Goal: Task Accomplishment & Management: Complete application form

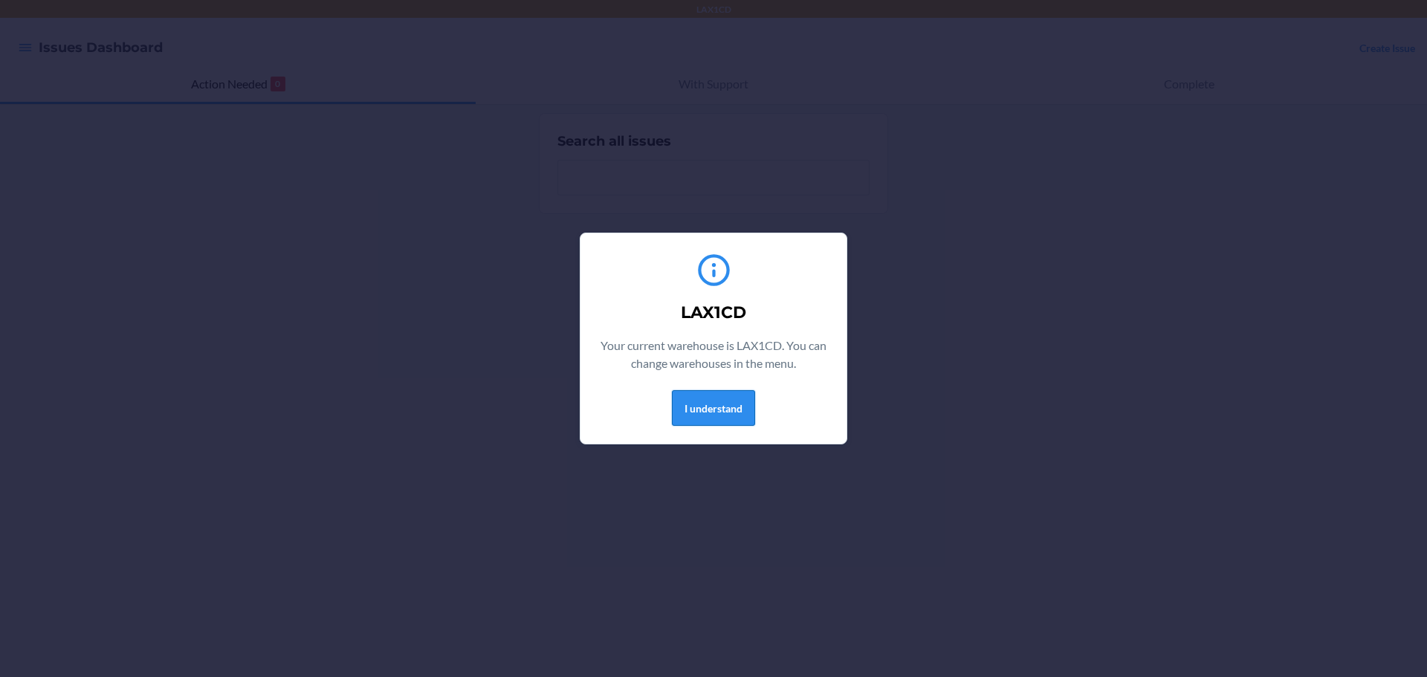
click at [706, 399] on button "I understand" at bounding box center [713, 408] width 83 height 36
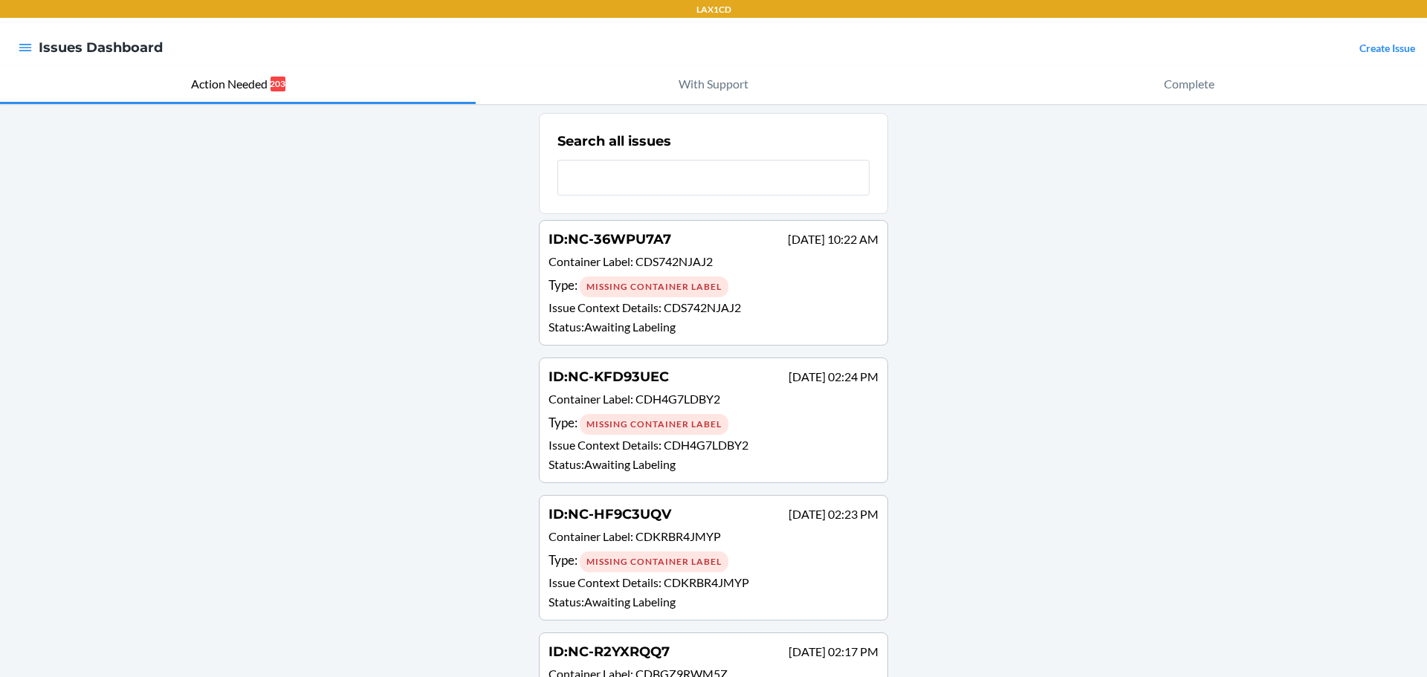
click at [1372, 44] on link "Create Issue" at bounding box center [1388, 48] width 56 height 13
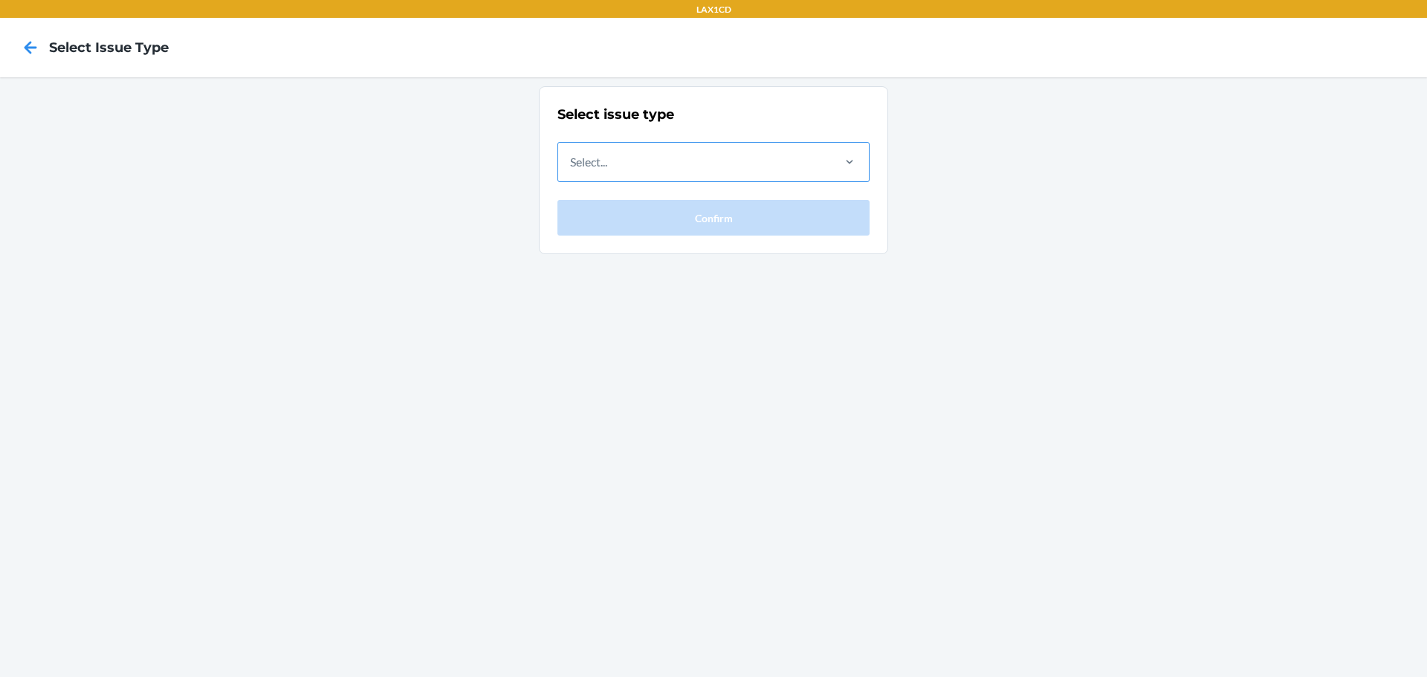
click at [828, 167] on div "Select..." at bounding box center [694, 162] width 272 height 39
click at [572, 167] on input "Select..." at bounding box center [570, 162] width 1 height 18
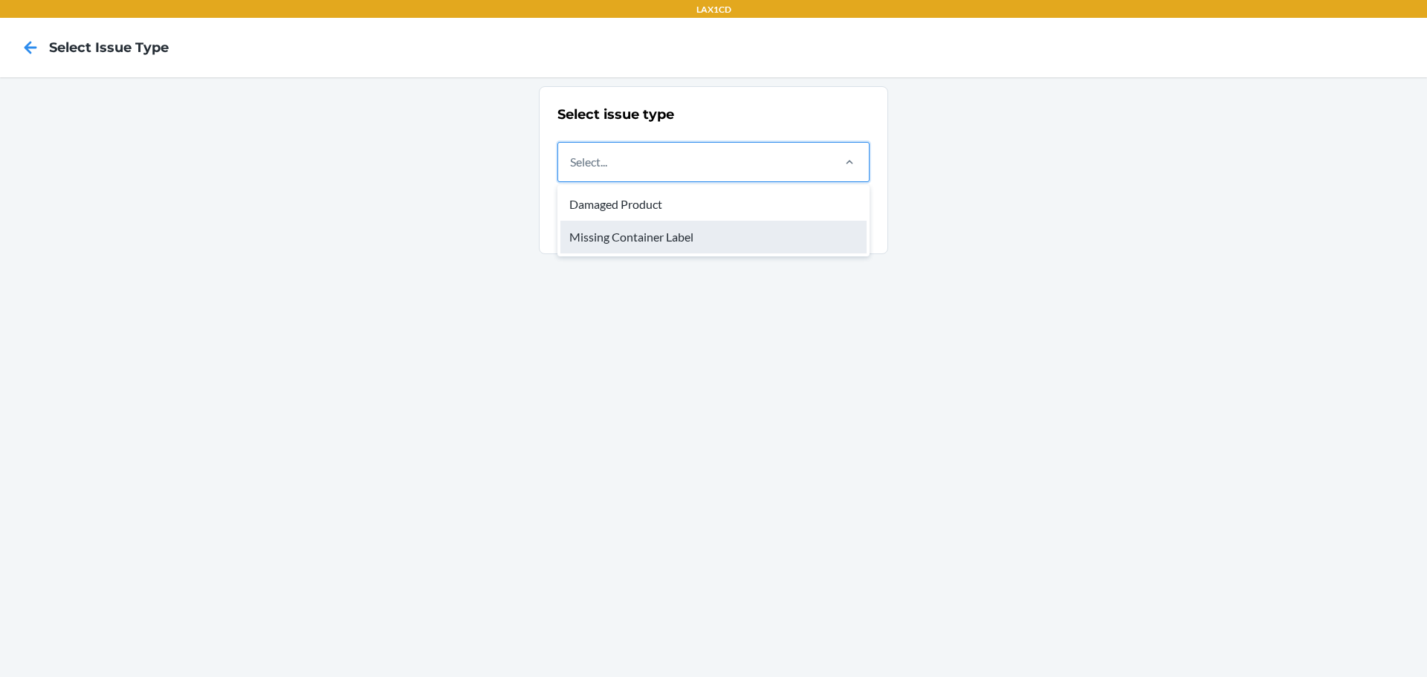
click at [789, 242] on div "Missing Container Label" at bounding box center [714, 237] width 306 height 33
click at [572, 171] on input "option Missing Container Label focused, 2 of 2. 2 results available. Use Up and…" at bounding box center [570, 162] width 1 height 18
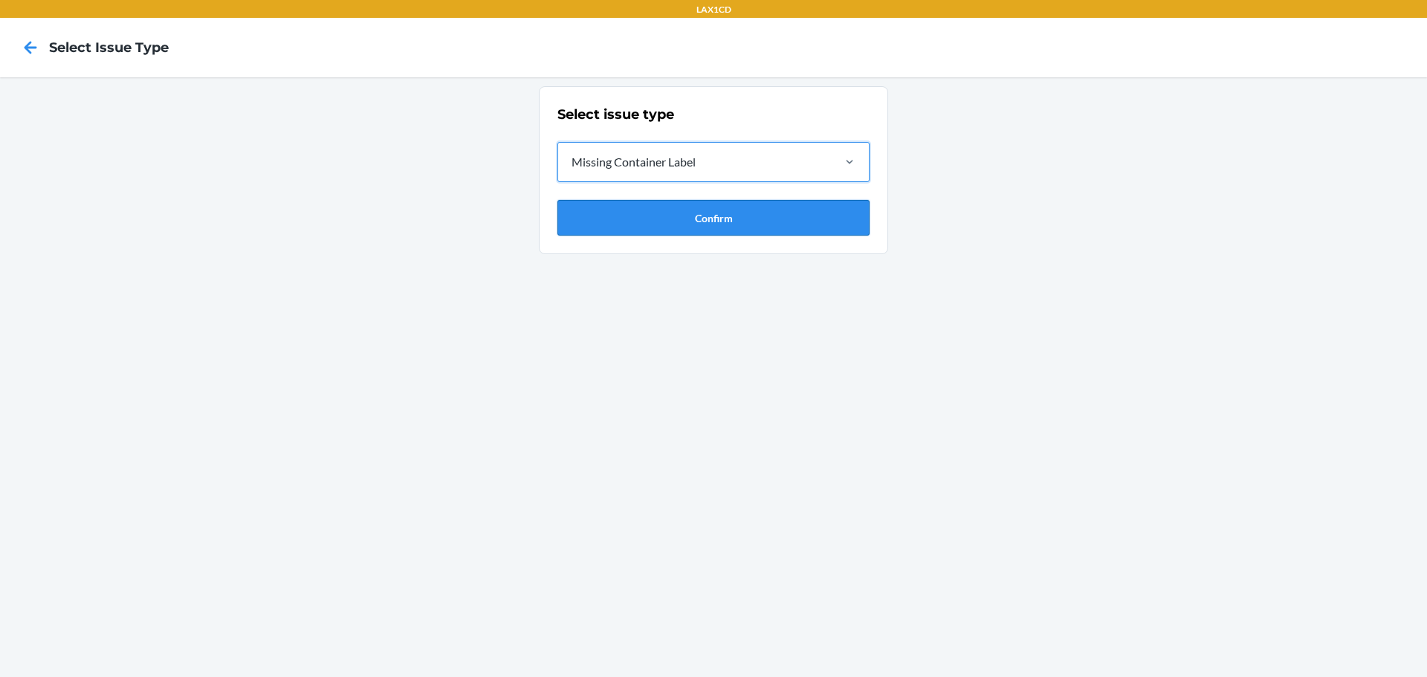
click at [778, 219] on button "Confirm" at bounding box center [714, 218] width 312 height 36
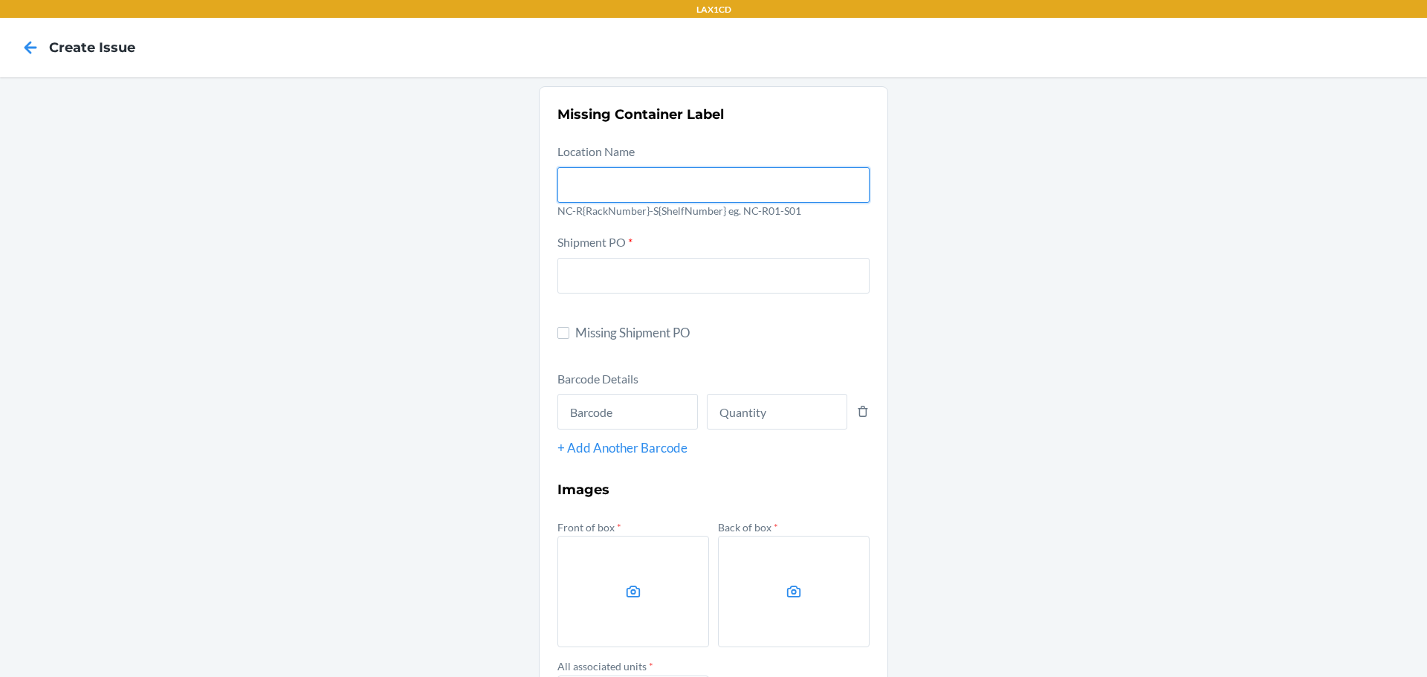
click at [616, 179] on input "text" at bounding box center [714, 185] width 312 height 36
type input "NC-RLCD01-S01"
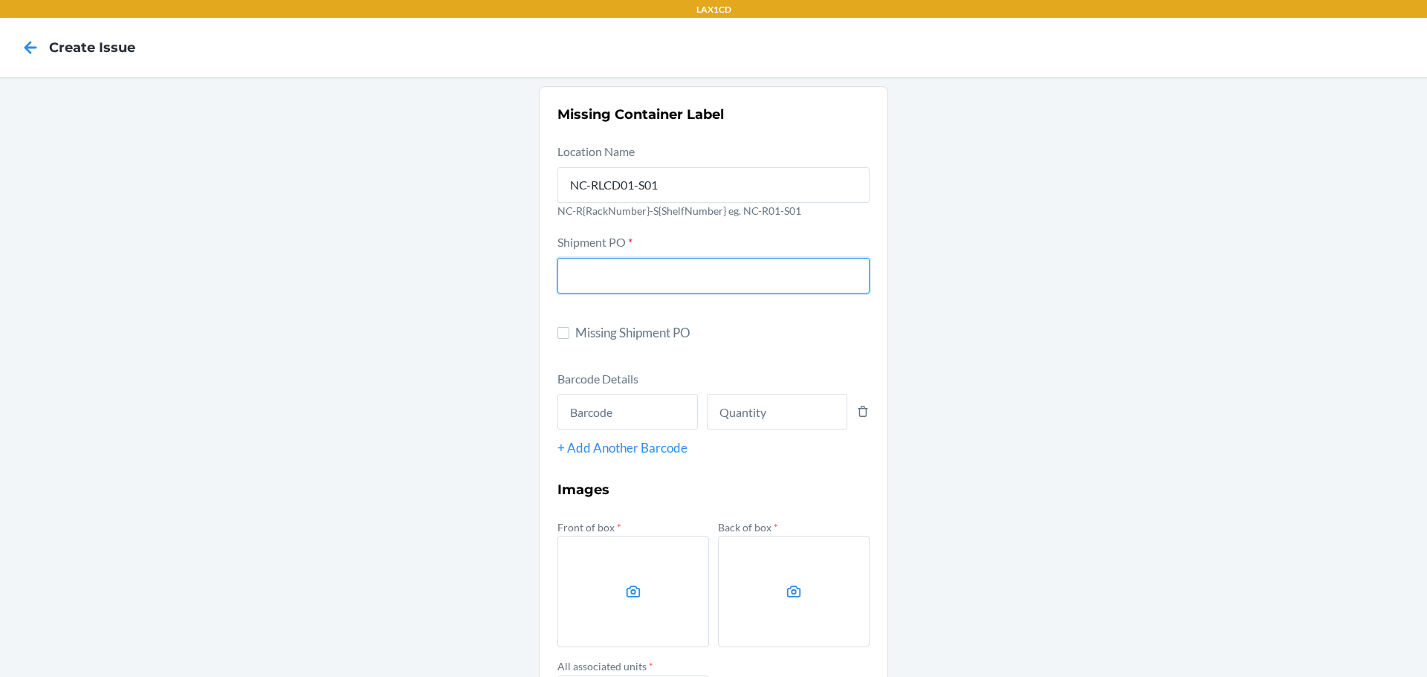
click at [647, 262] on input "text" at bounding box center [714, 276] width 312 height 36
click at [577, 330] on span "Missing Shipment PO" at bounding box center [722, 332] width 294 height 19
click at [570, 330] on input "Missing Shipment PO" at bounding box center [564, 333] width 12 height 12
checkbox input "true"
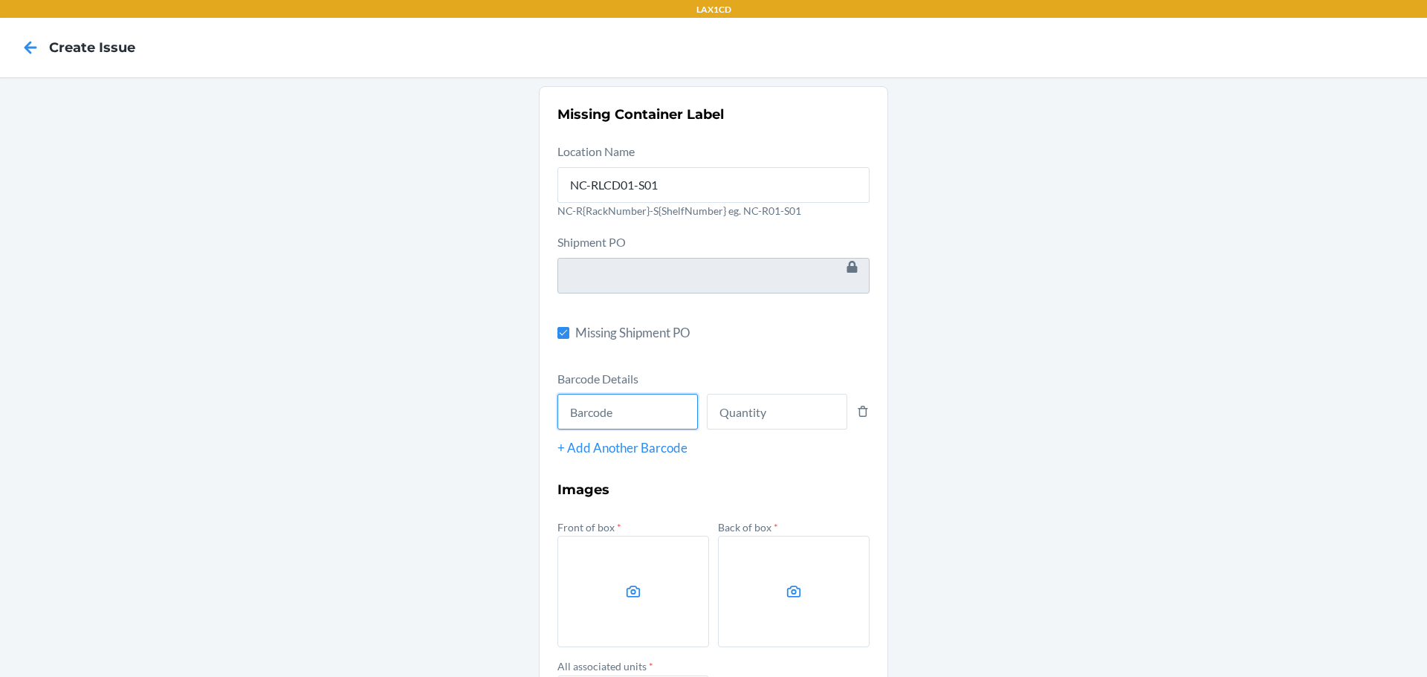
click at [622, 414] on input "text" at bounding box center [628, 412] width 141 height 36
type input "660457176224"
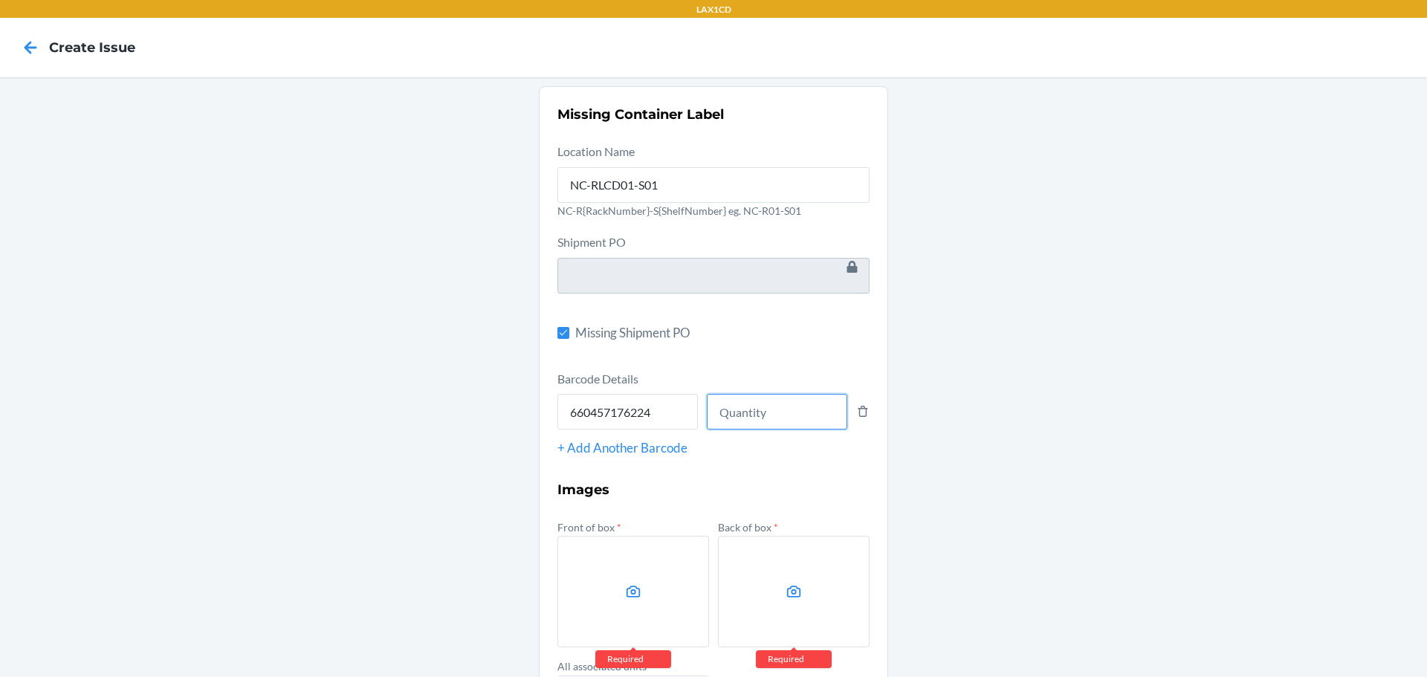
click at [736, 413] on input "number" at bounding box center [777, 412] width 141 height 36
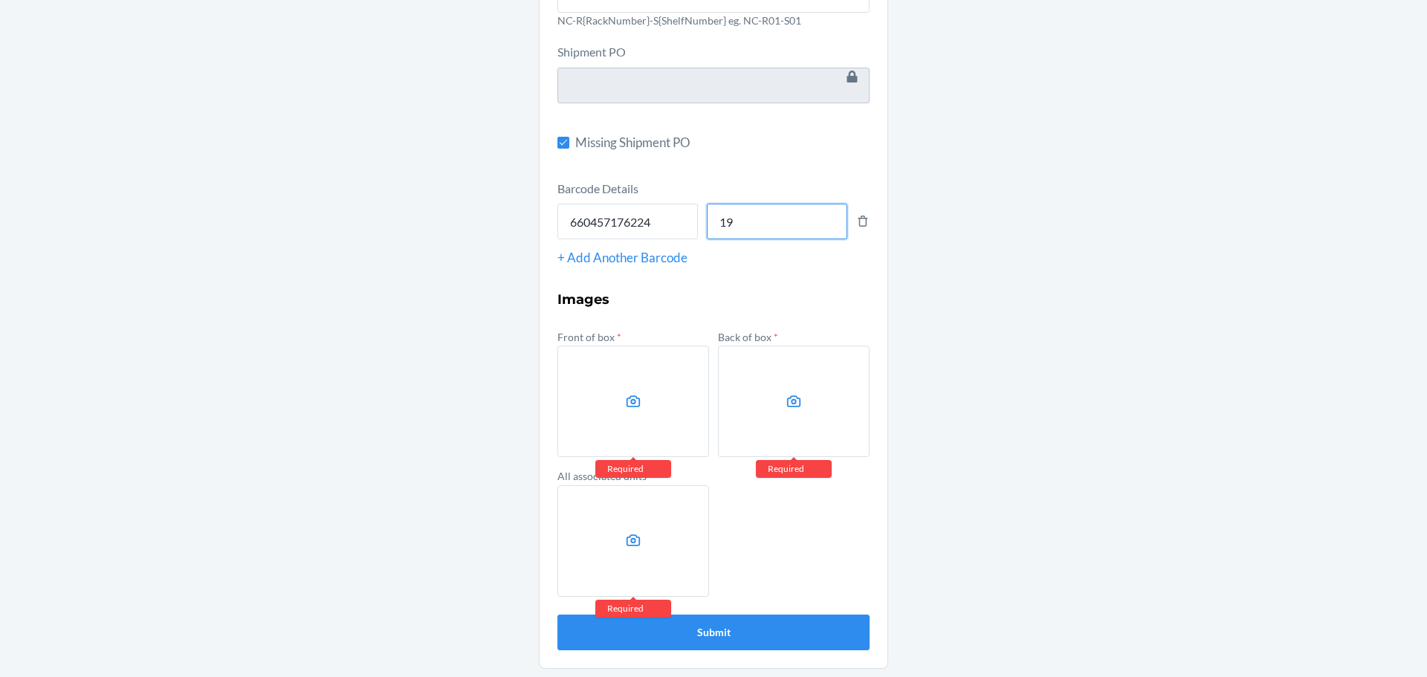
scroll to position [191, 0]
click at [697, 416] on label at bounding box center [634, 401] width 152 height 112
click at [0, 0] on input "file" at bounding box center [0, 0] width 0 height 0
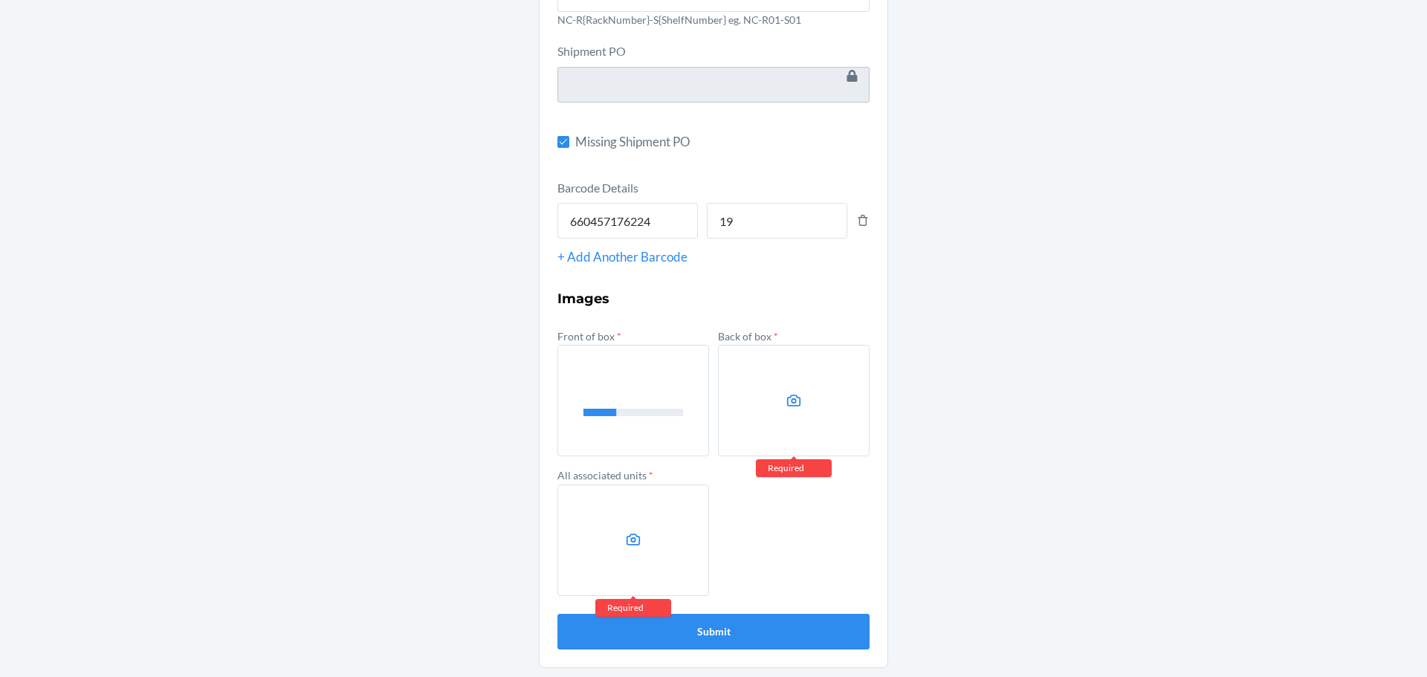
click at [761, 383] on label at bounding box center [794, 401] width 152 height 112
click at [0, 0] on input "file" at bounding box center [0, 0] width 0 height 0
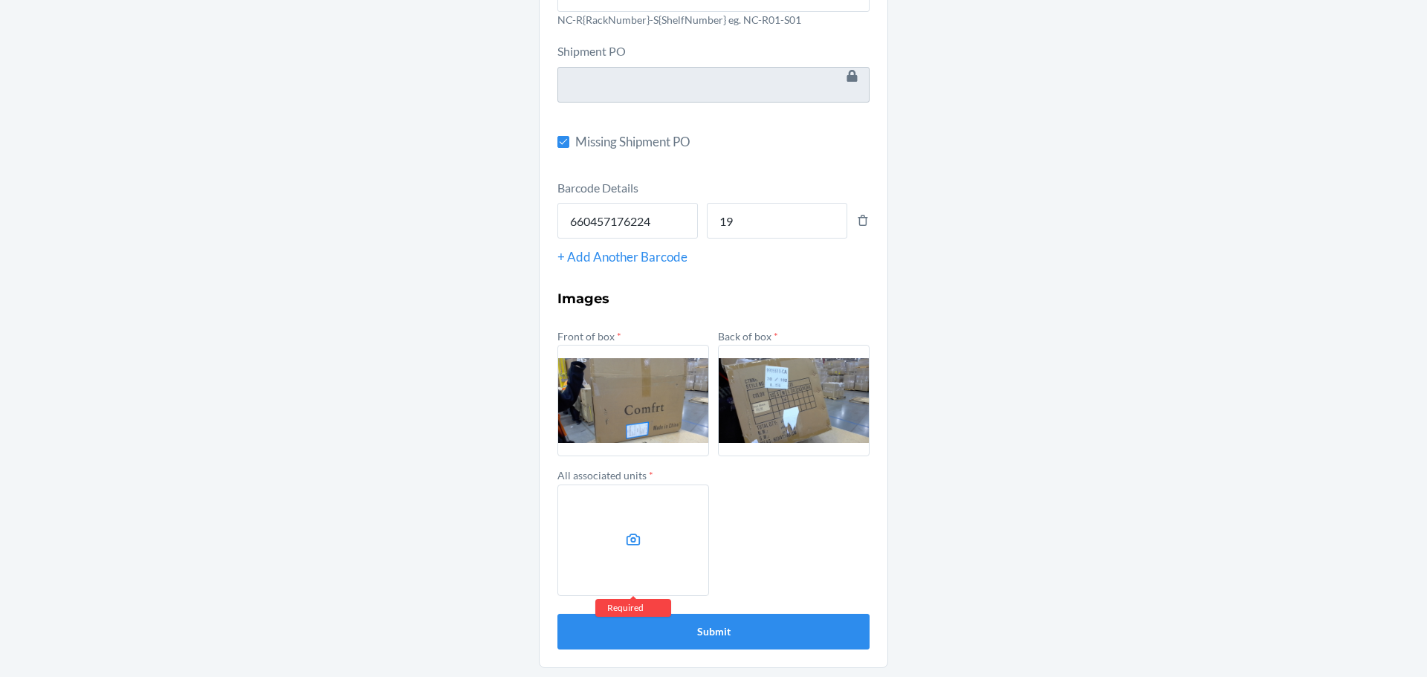
click at [629, 538] on icon at bounding box center [634, 540] width 14 height 12
click at [0, 0] on input "file" at bounding box center [0, 0] width 0 height 0
click at [736, 219] on input "19" at bounding box center [777, 221] width 141 height 36
type input "1"
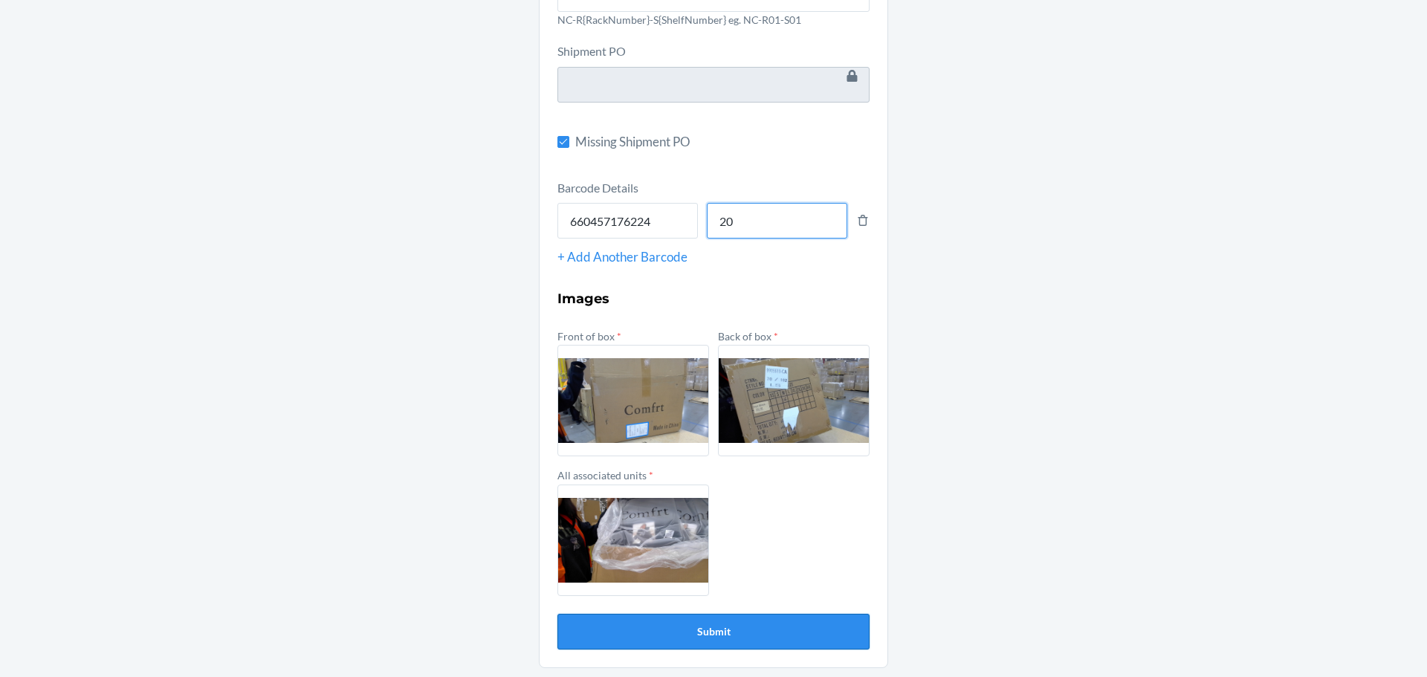
type input "20"
click at [798, 627] on button "Submit" at bounding box center [714, 632] width 312 height 36
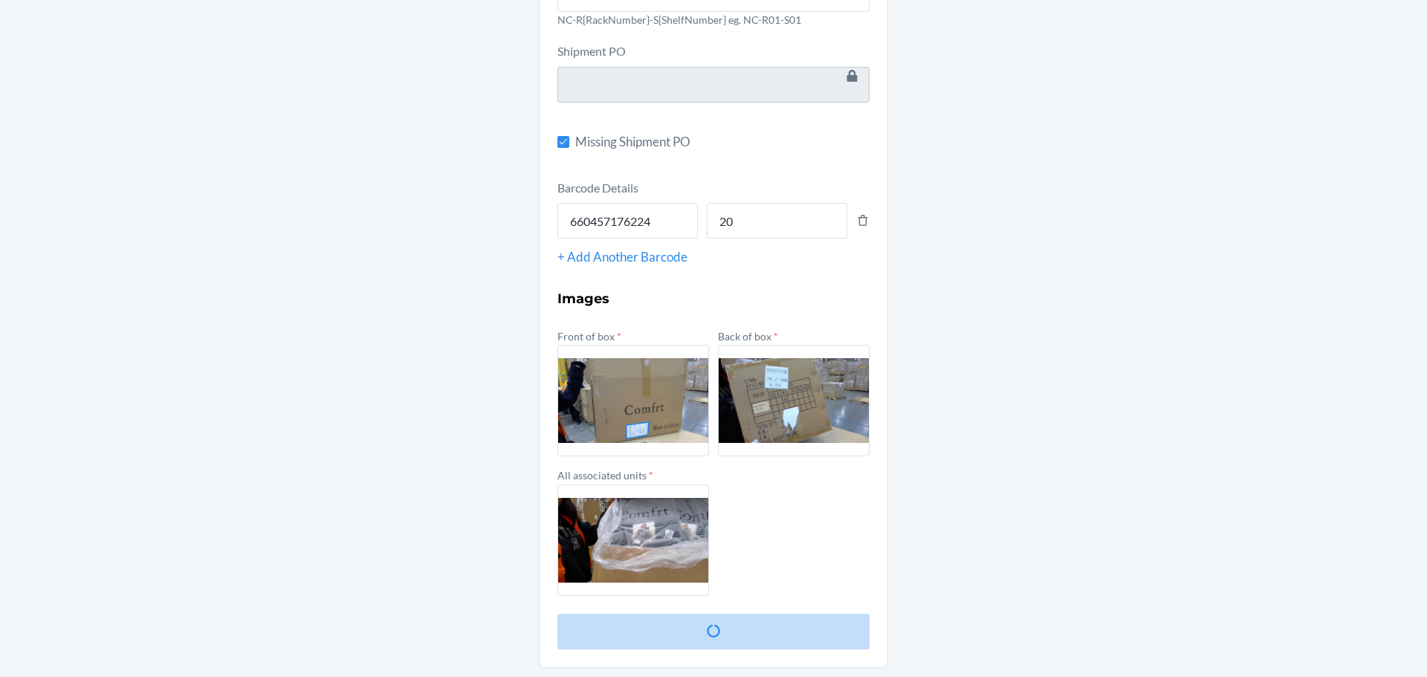
scroll to position [0, 0]
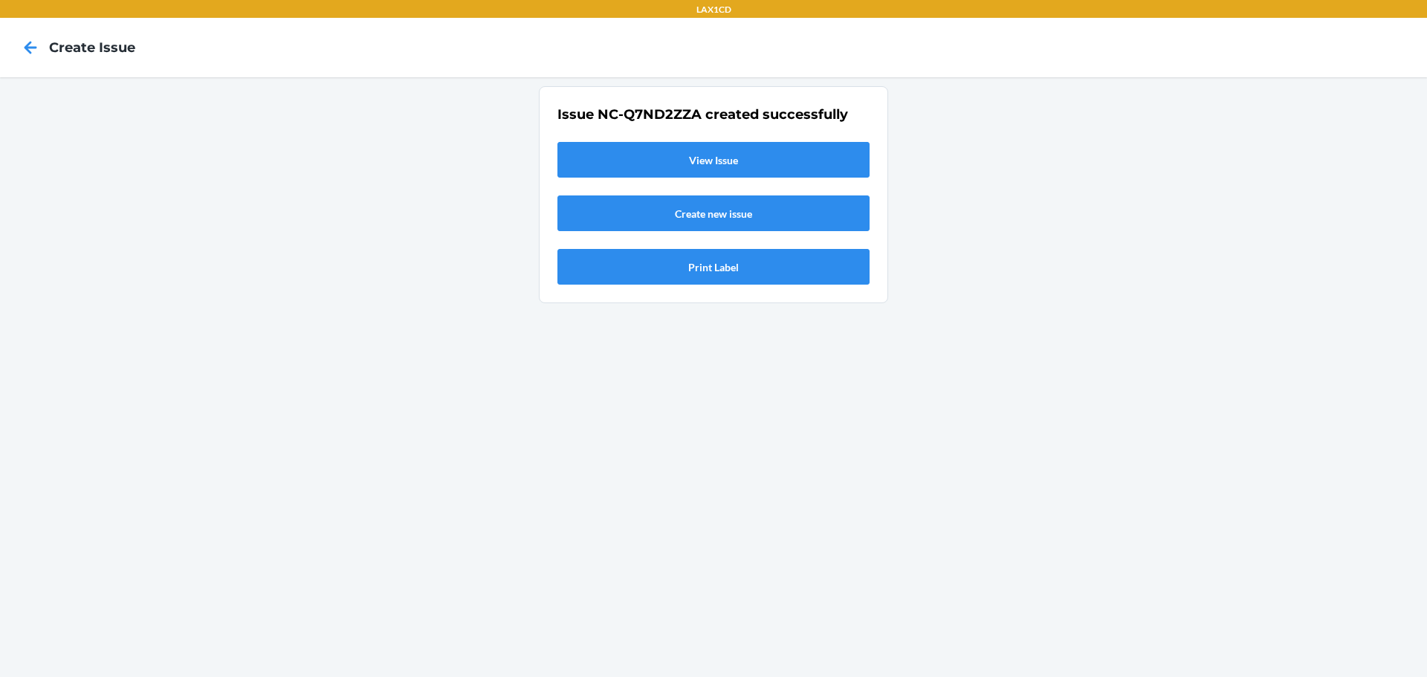
click at [727, 152] on link "View Issue" at bounding box center [714, 160] width 312 height 36
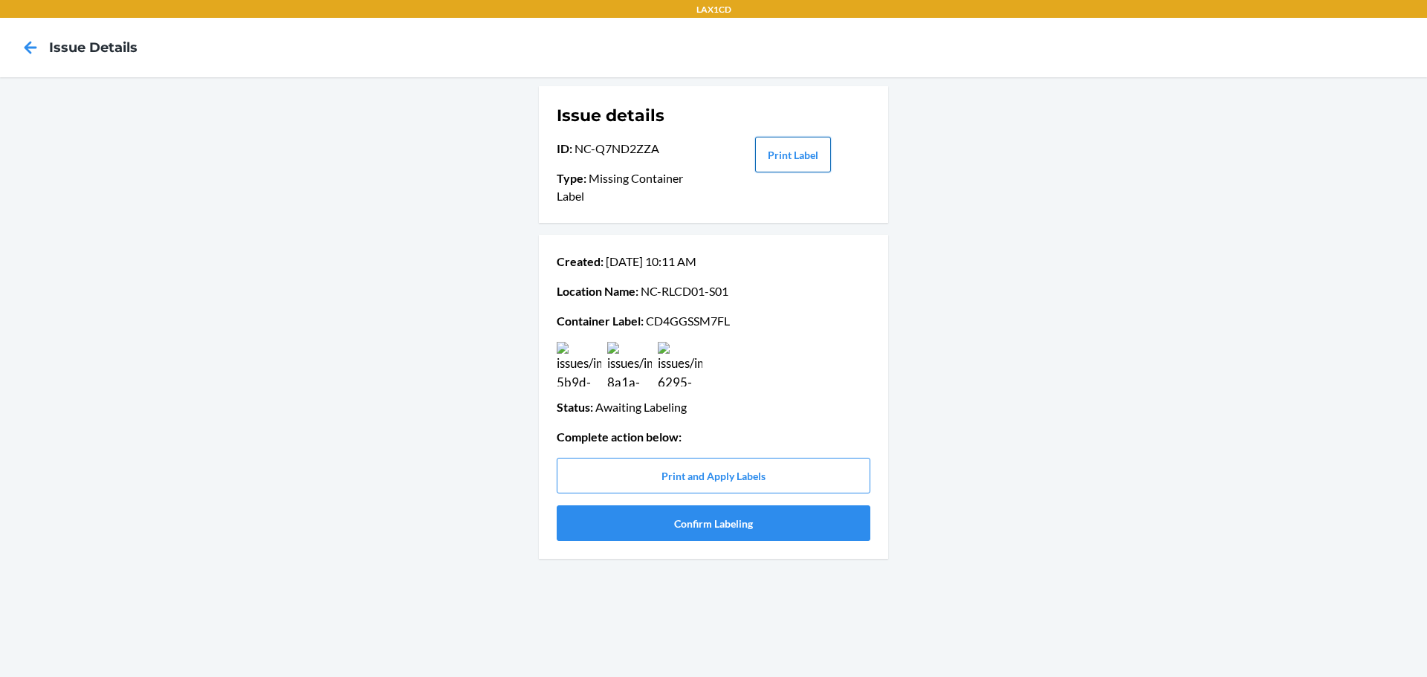
click at [798, 155] on button "Print Label" at bounding box center [793, 155] width 76 height 36
click at [743, 475] on button "Print and Apply Labels" at bounding box center [714, 476] width 314 height 36
click at [678, 528] on button "Confirm Labeling" at bounding box center [714, 524] width 314 height 36
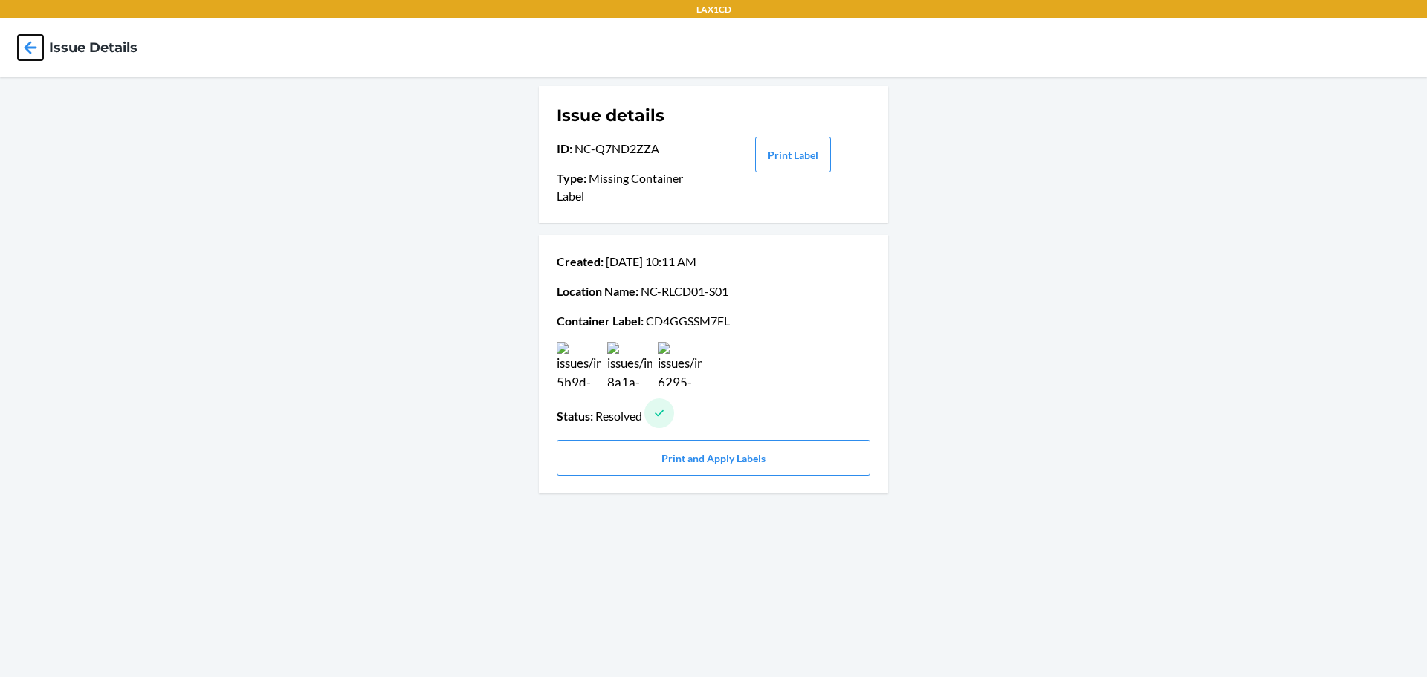
click at [26, 36] on icon at bounding box center [30, 47] width 25 height 25
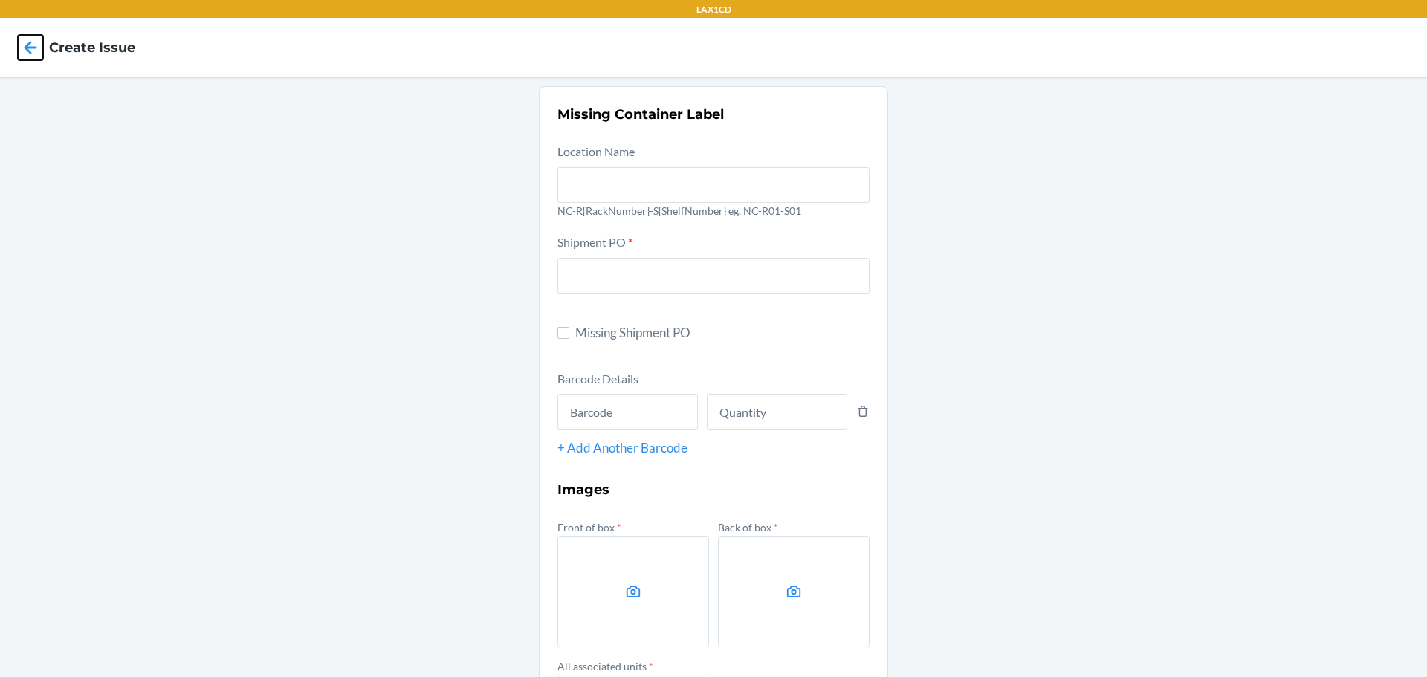
click at [25, 36] on icon at bounding box center [30, 47] width 25 height 25
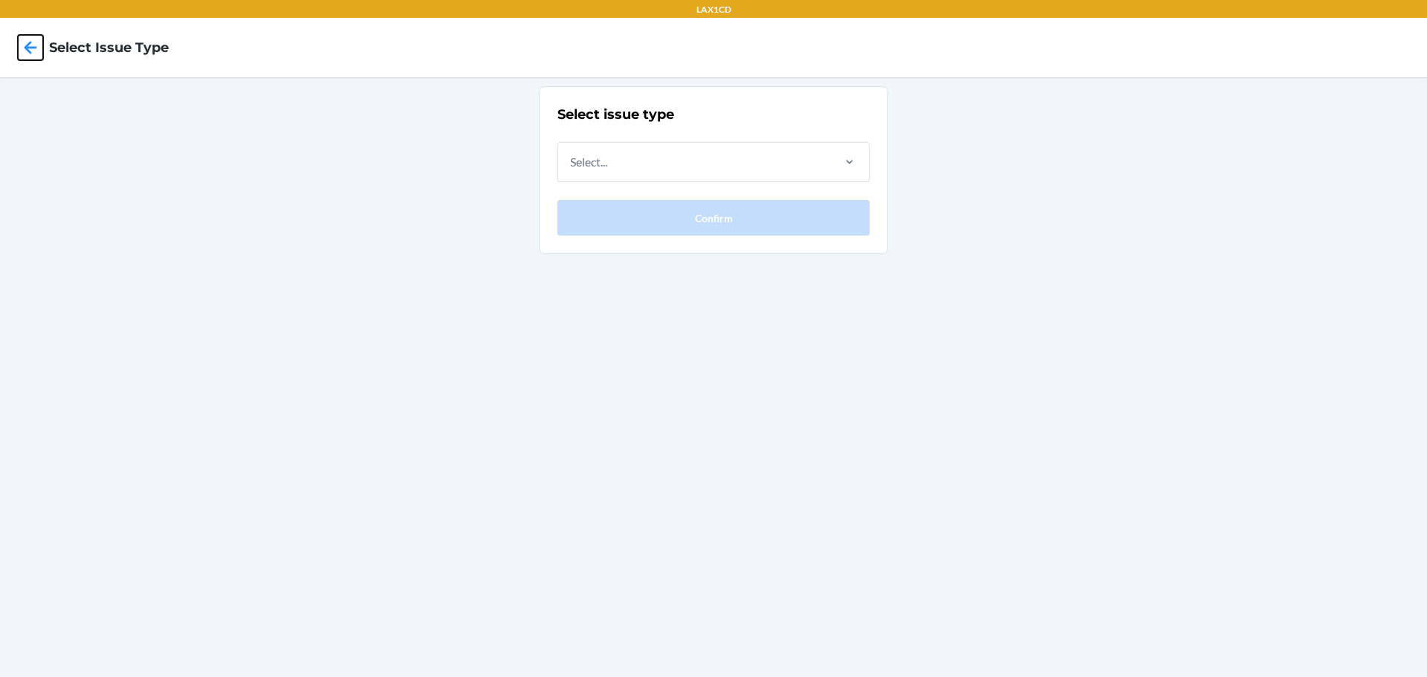
click at [25, 36] on icon at bounding box center [30, 47] width 25 height 25
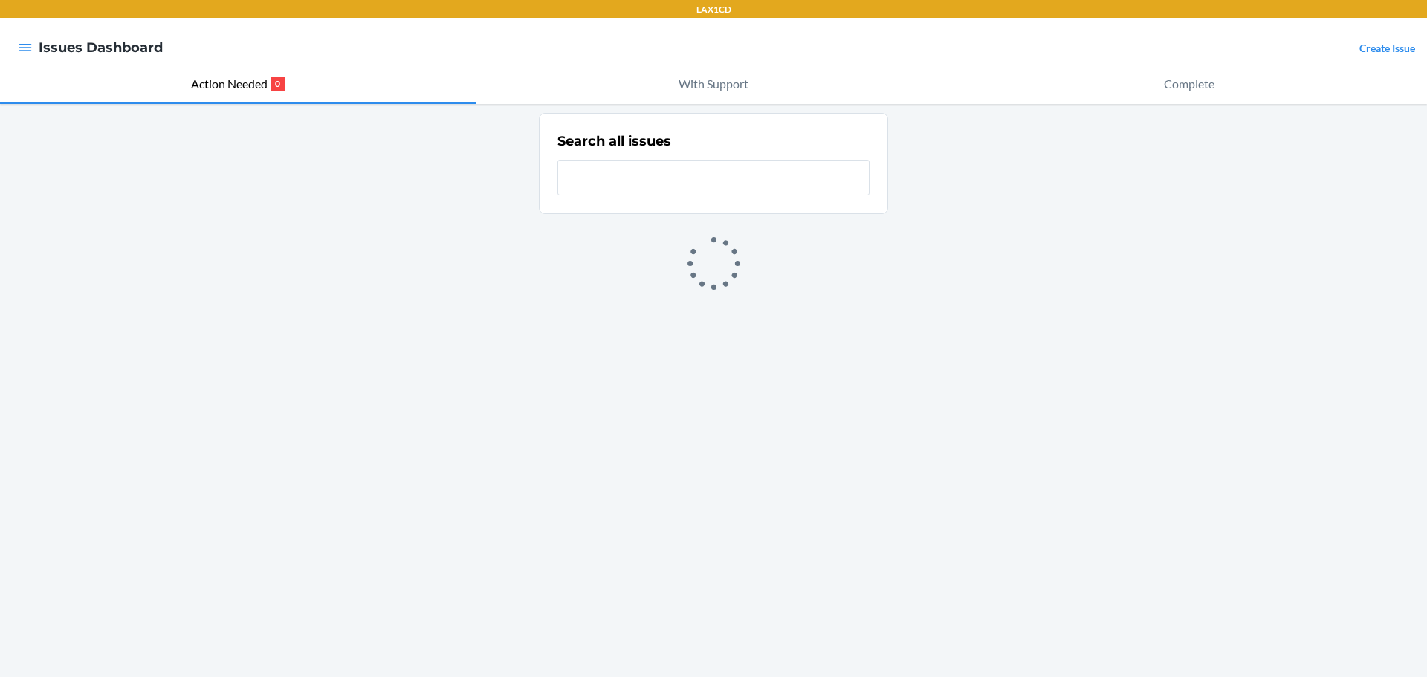
click at [1394, 44] on link "Create Issue" at bounding box center [1388, 48] width 56 height 13
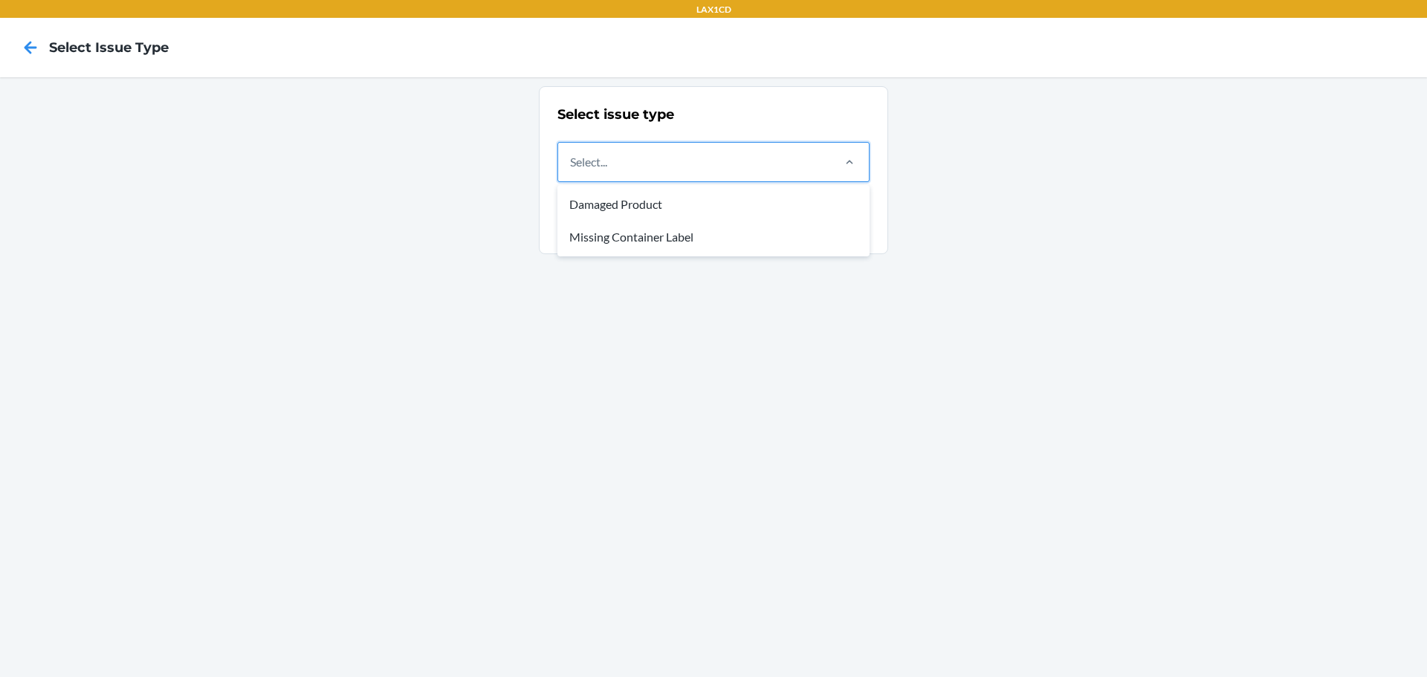
click at [666, 173] on div "Select..." at bounding box center [694, 162] width 272 height 39
click at [572, 171] on input "option Damaged Product focused, 1 of 2. 2 results available. Use Up and Down to…" at bounding box center [570, 162] width 1 height 18
click at [645, 233] on div "Missing Container Label" at bounding box center [714, 237] width 306 height 33
click at [572, 171] on input "option Missing Container Label focused, 2 of 2. 2 results available. Use Up and…" at bounding box center [570, 162] width 1 height 18
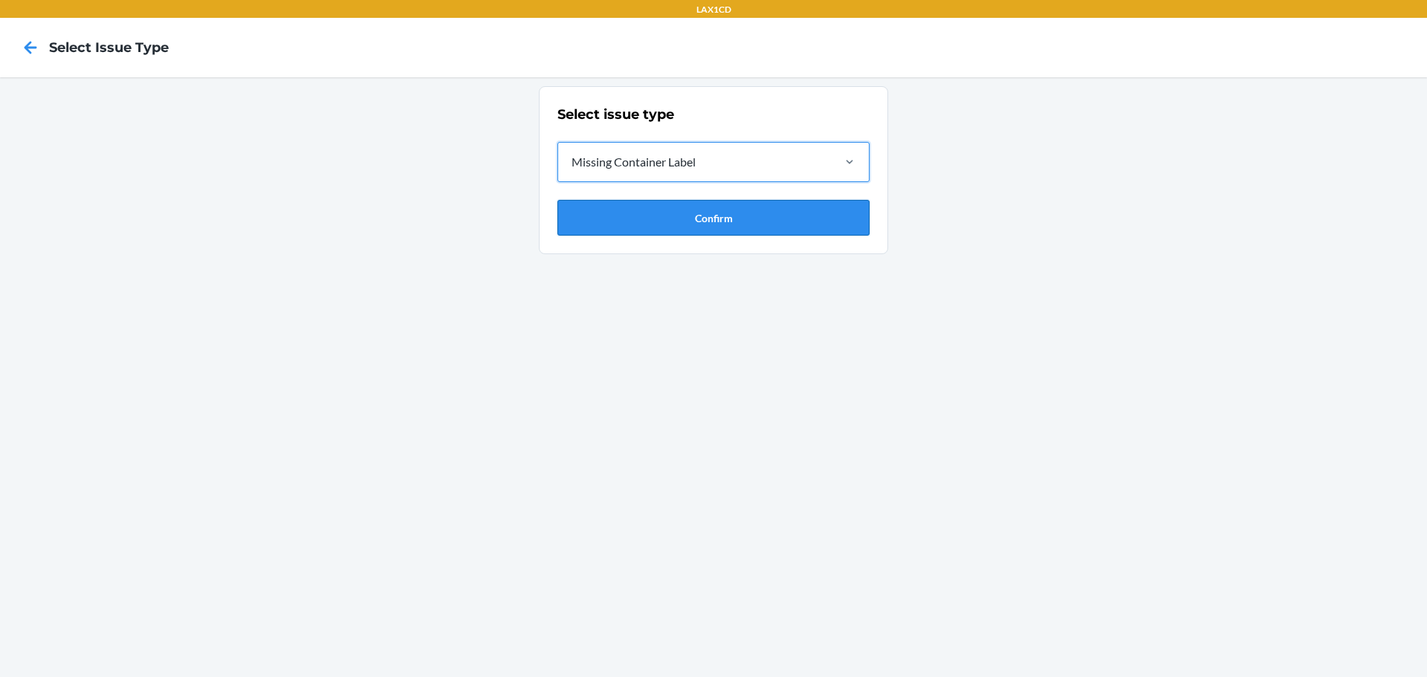
click at [645, 220] on button "Confirm" at bounding box center [714, 218] width 312 height 36
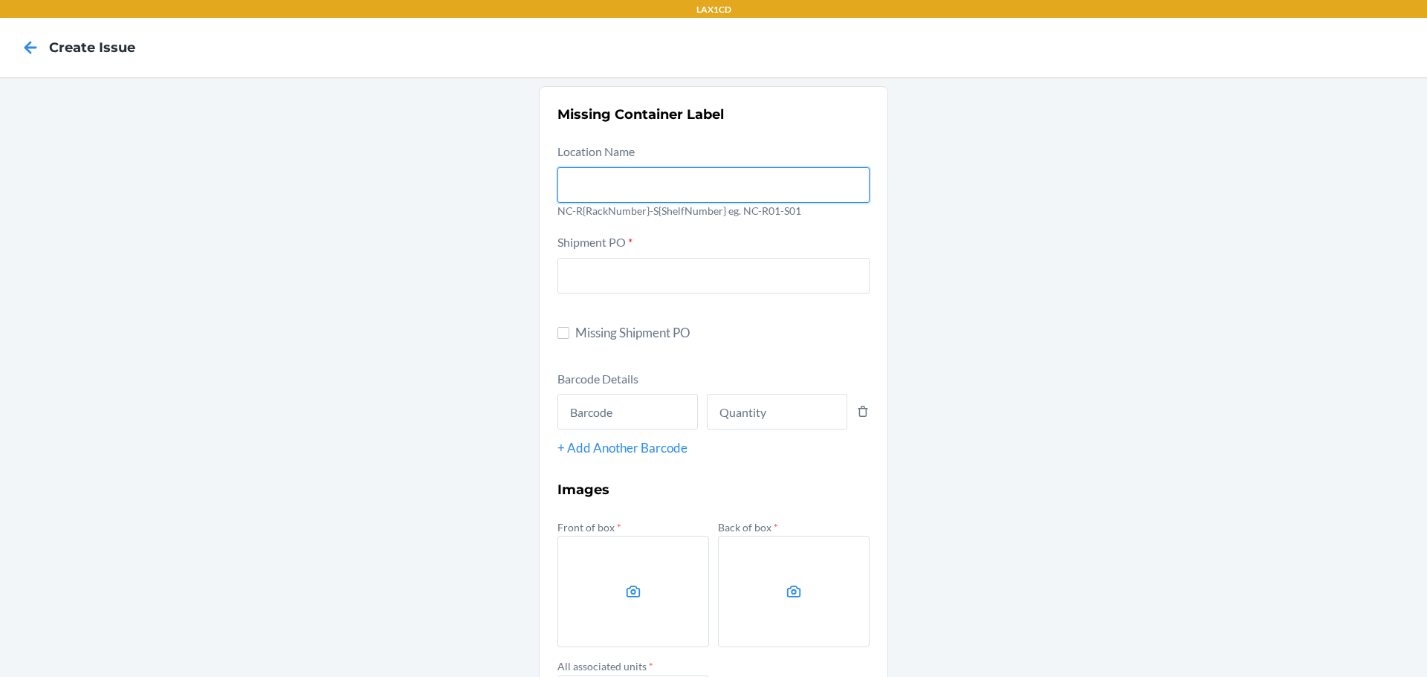
click at [654, 196] on input "text" at bounding box center [714, 185] width 312 height 36
type input "NC-RLCD01-S01"
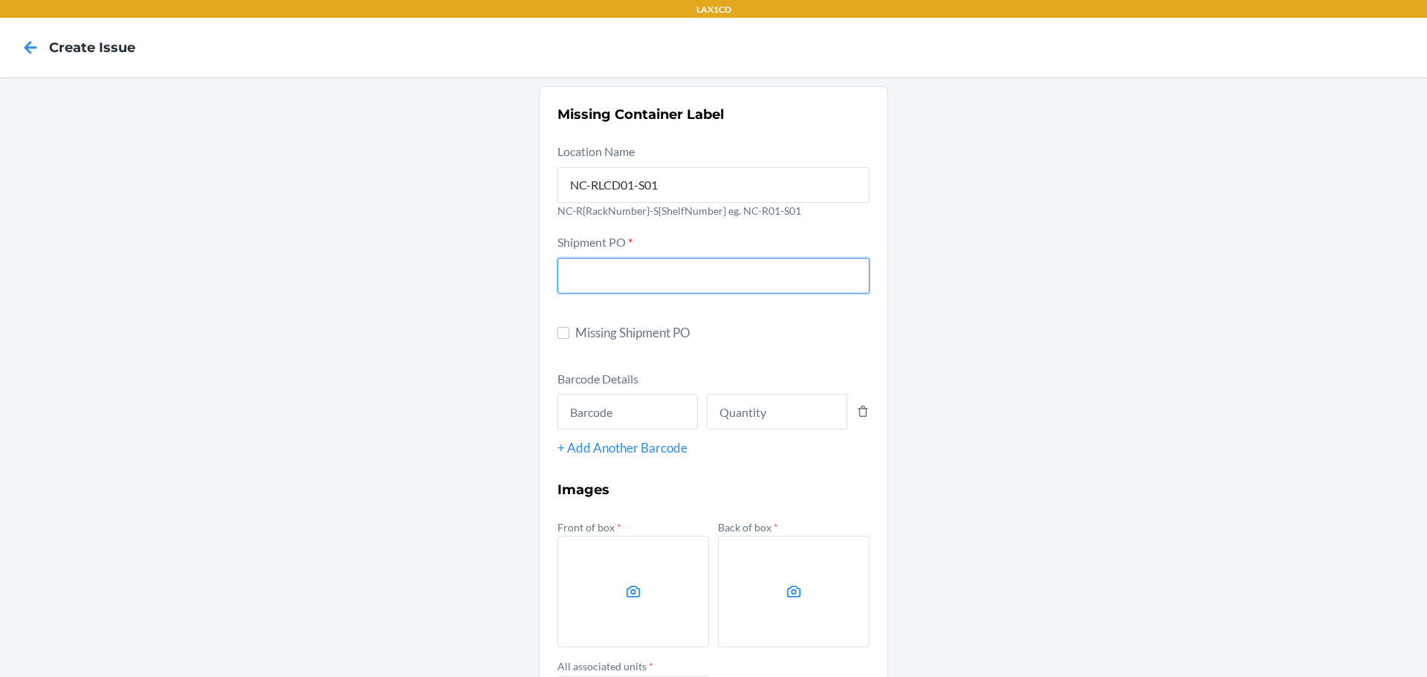
click at [642, 283] on input "text" at bounding box center [714, 276] width 312 height 36
type input "9883019"
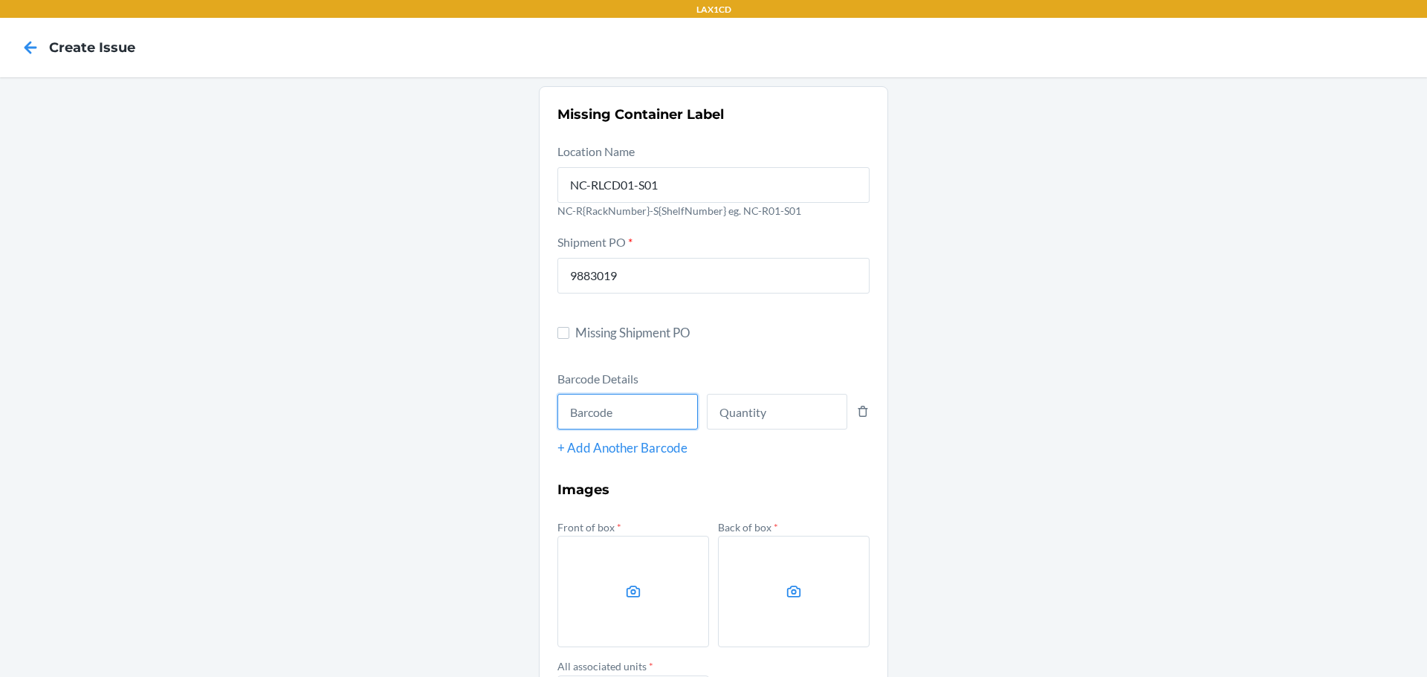
click at [669, 425] on input "text" at bounding box center [628, 412] width 141 height 36
type input "735380719593"
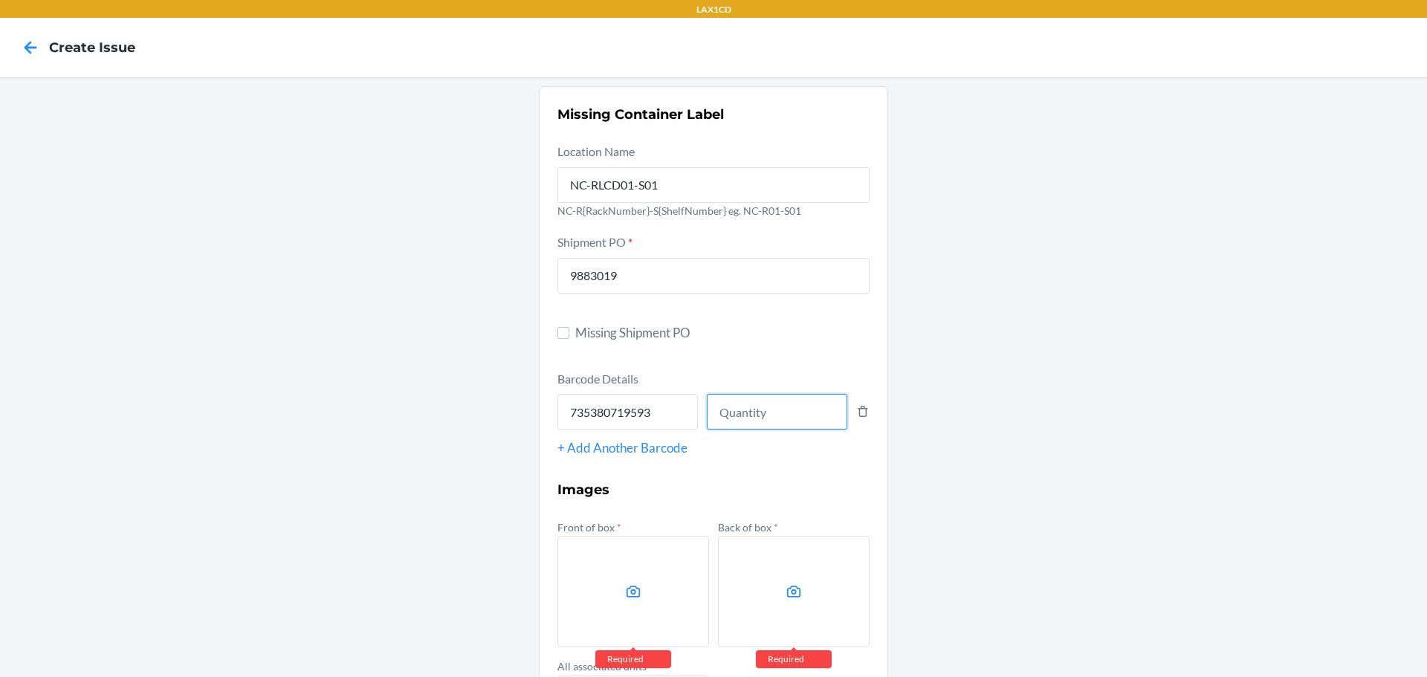
click at [722, 405] on input "number" at bounding box center [777, 412] width 141 height 36
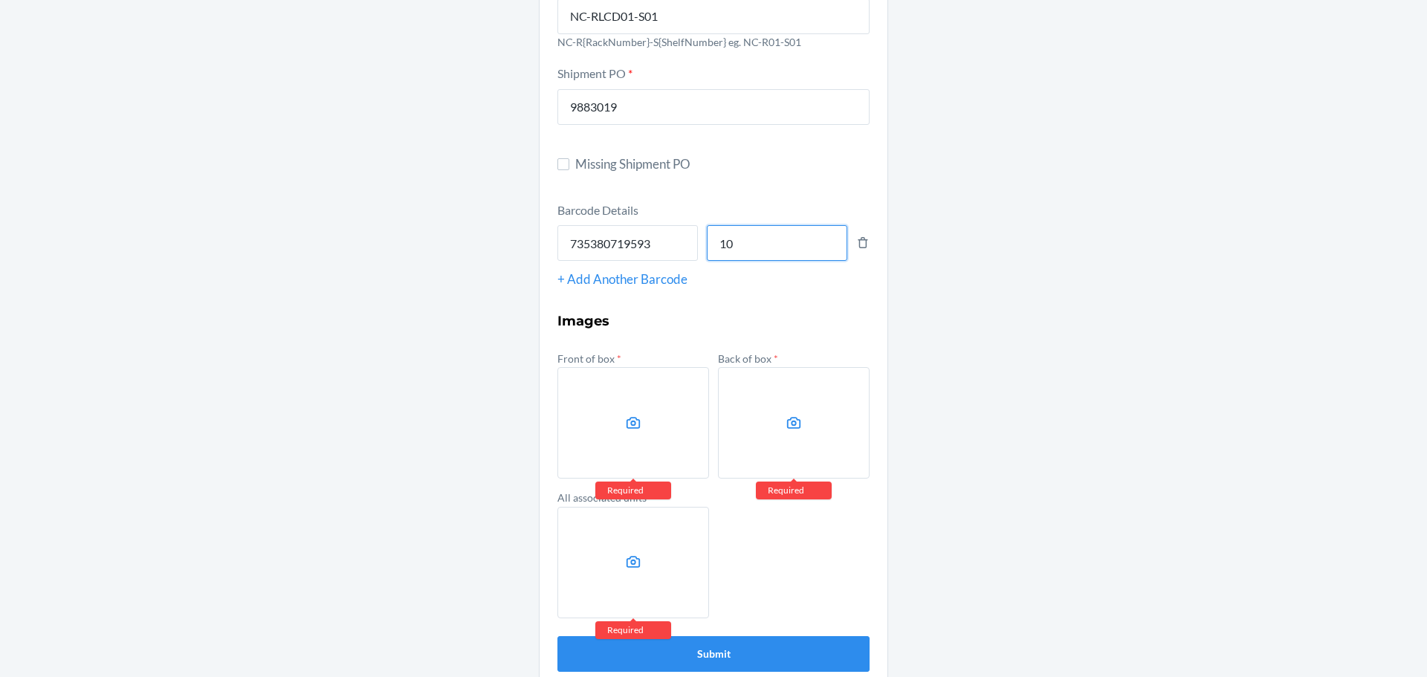
scroll to position [191, 0]
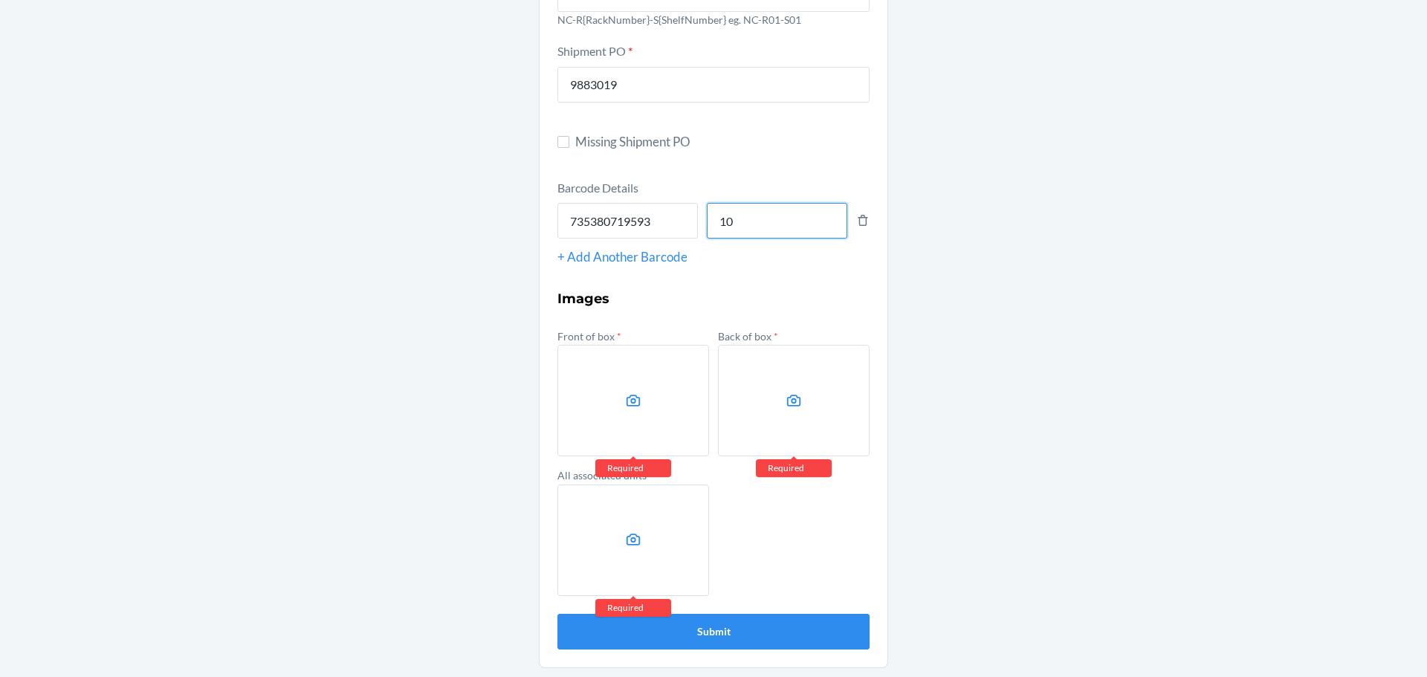
type input "10"
click at [1194, 527] on div "Missing Container Label Location Name NC-RLCD01-S01 NC-R{RackNumber}-S{ShelfNum…" at bounding box center [713, 281] width 1427 height 791
click at [592, 401] on label at bounding box center [634, 401] width 152 height 112
click at [0, 0] on input "file" at bounding box center [0, 0] width 0 height 0
click at [755, 391] on label at bounding box center [794, 401] width 152 height 112
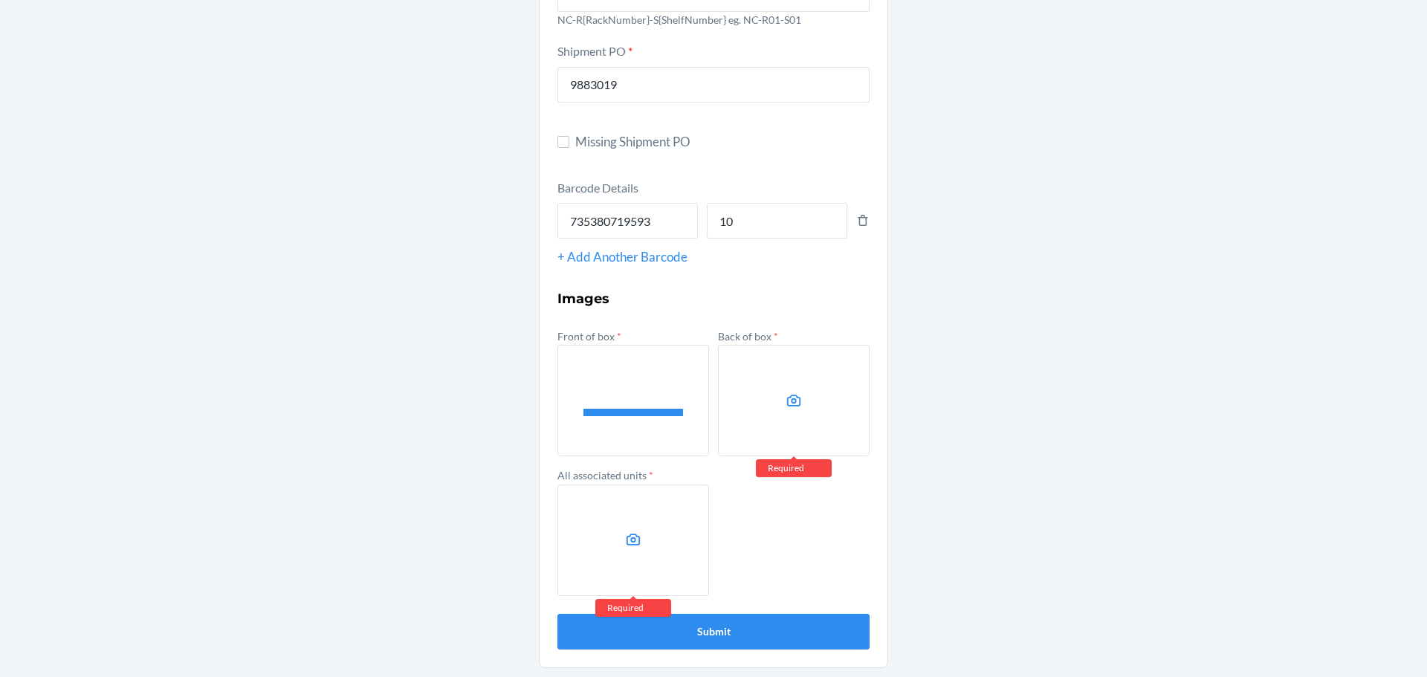
click at [0, 0] on input "file" at bounding box center [0, 0] width 0 height 0
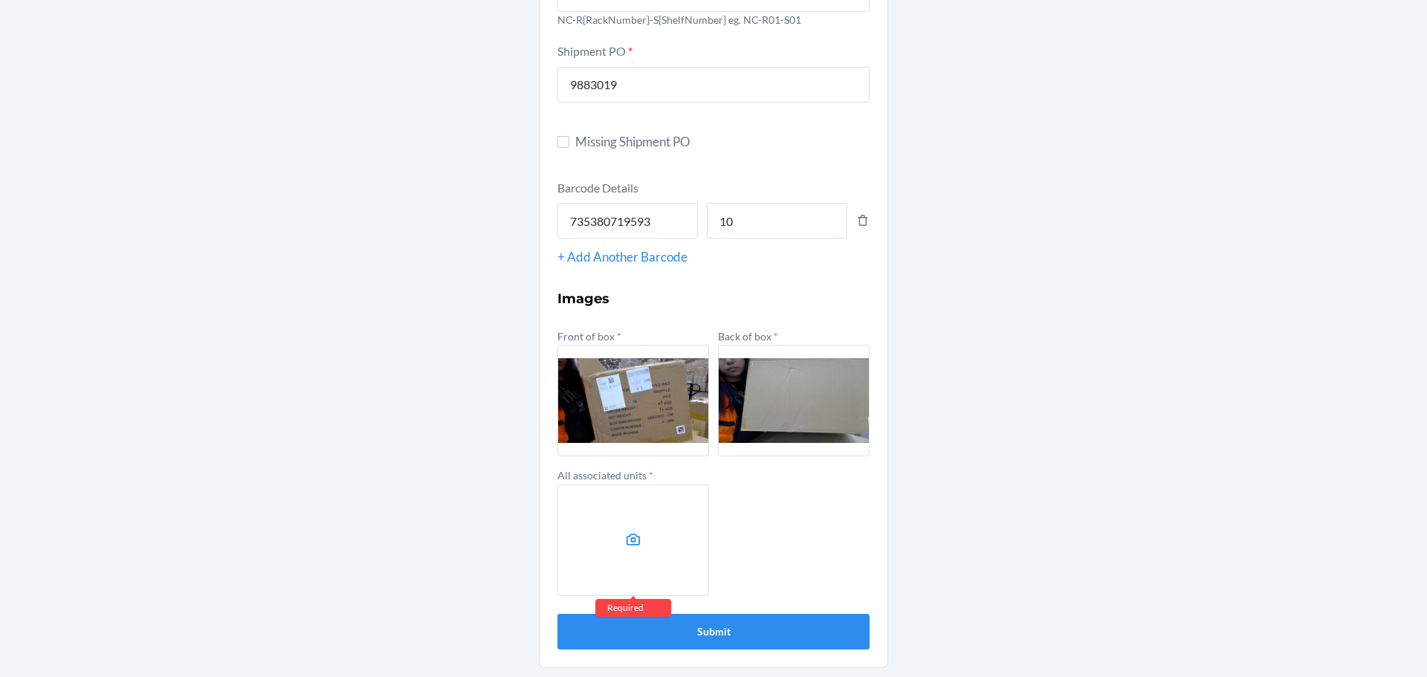
click at [639, 542] on label at bounding box center [634, 541] width 152 height 112
click at [0, 0] on input "file" at bounding box center [0, 0] width 0 height 0
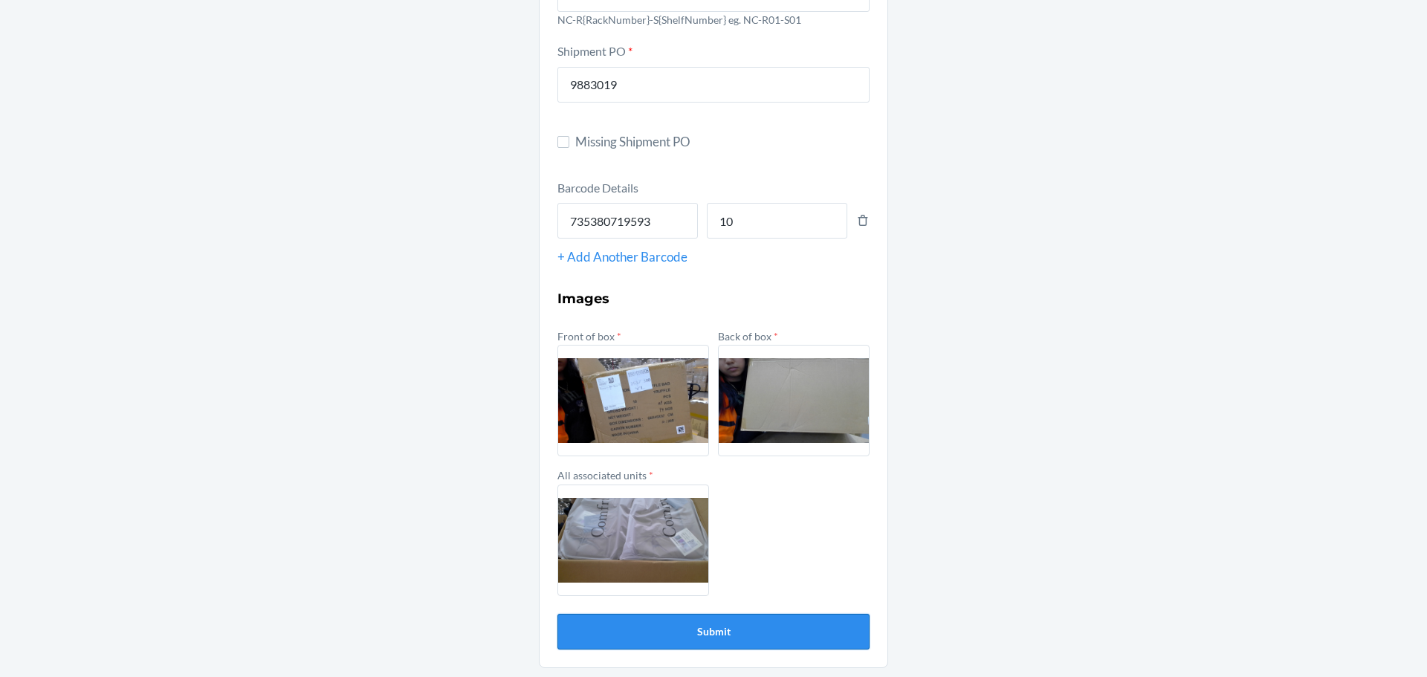
click at [776, 644] on button "Submit" at bounding box center [714, 632] width 312 height 36
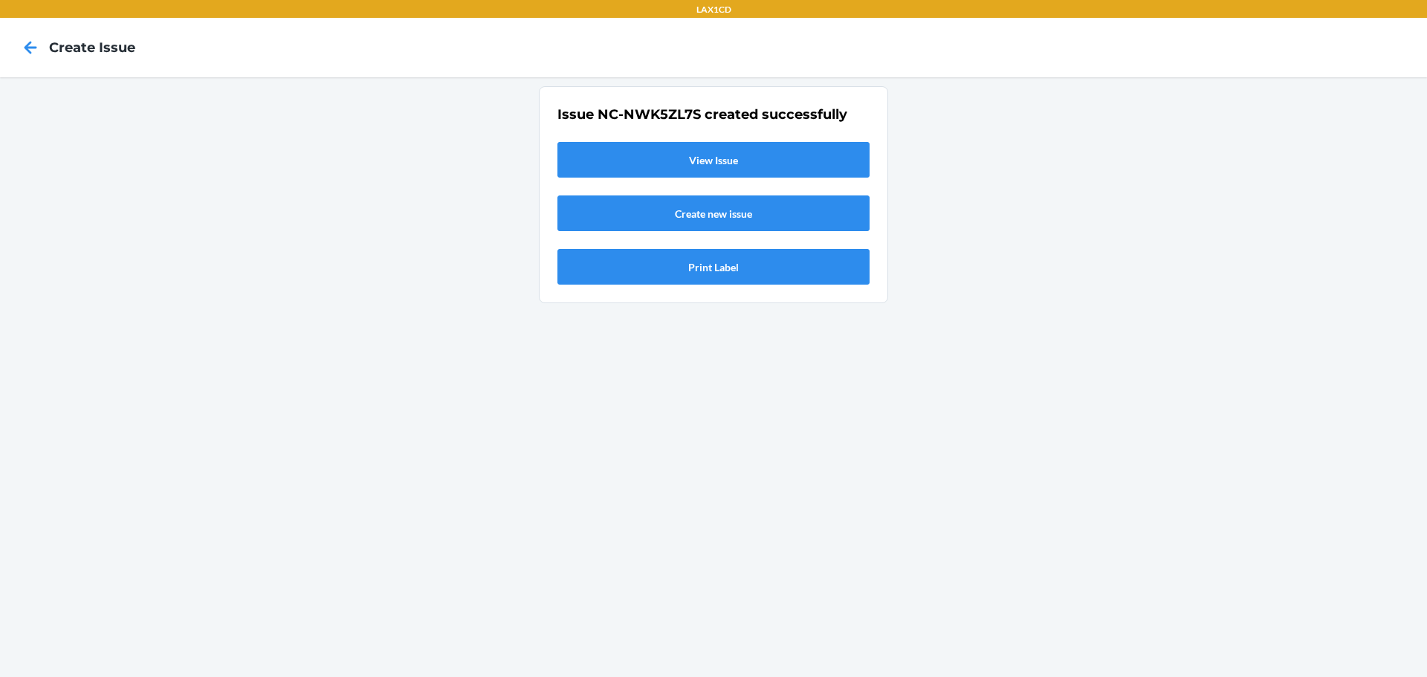
scroll to position [0, 0]
click at [694, 162] on link "View Issue" at bounding box center [714, 160] width 312 height 36
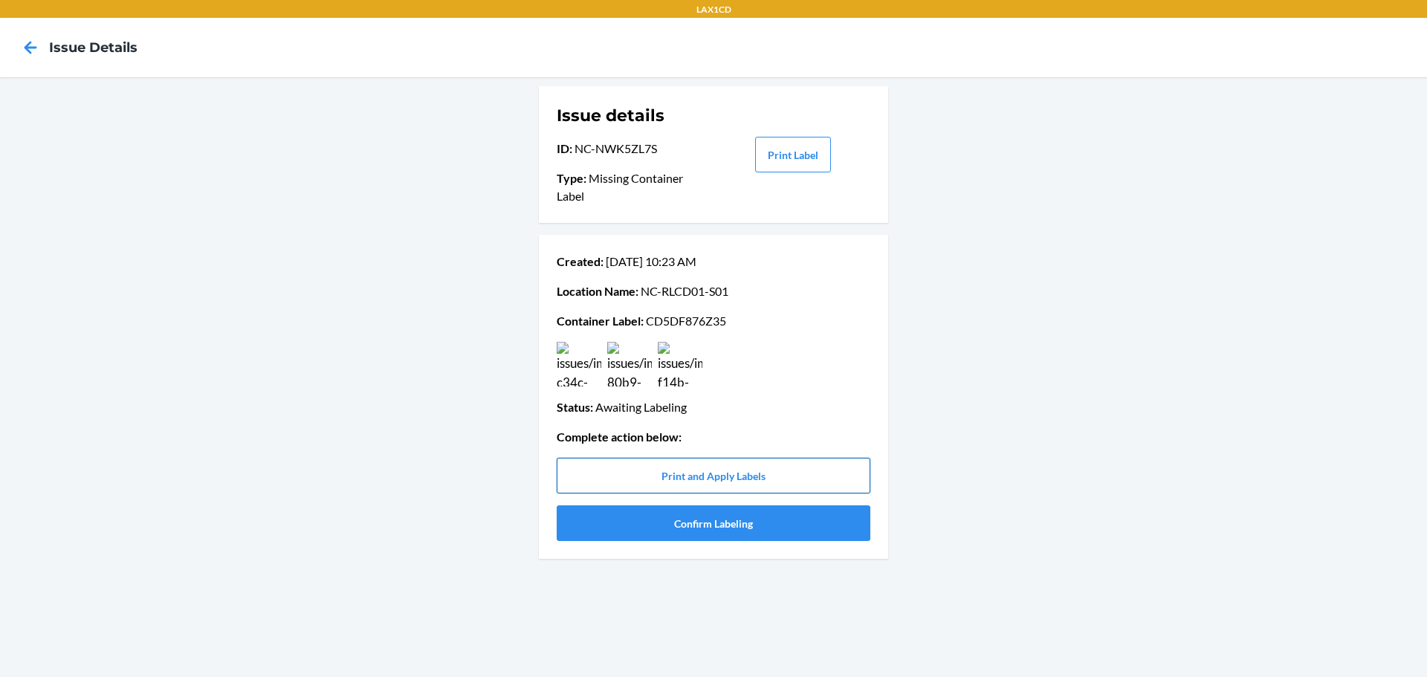
click at [721, 470] on button "Print and Apply Labels" at bounding box center [714, 476] width 314 height 36
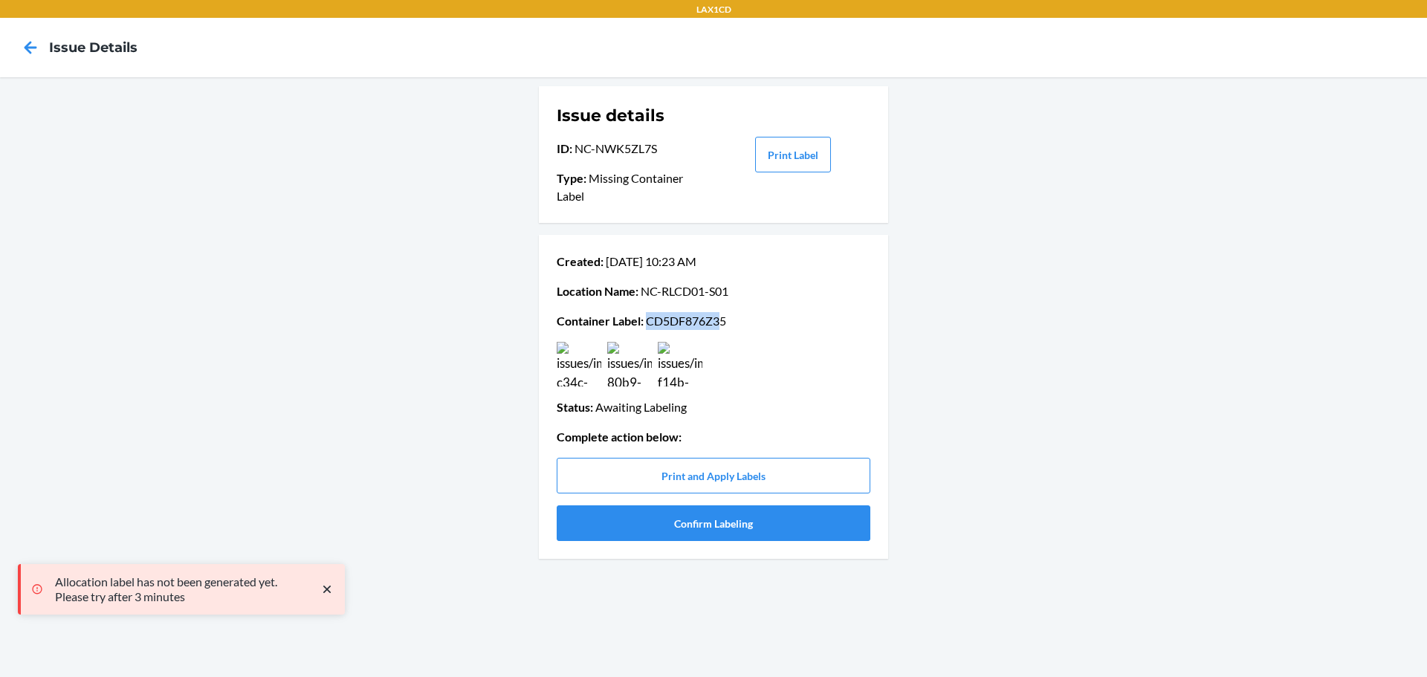
drag, startPoint x: 651, startPoint y: 320, endPoint x: 725, endPoint y: 323, distance: 73.7
click at [725, 323] on p "Container Label : CD5DF876Z35" at bounding box center [714, 321] width 314 height 18
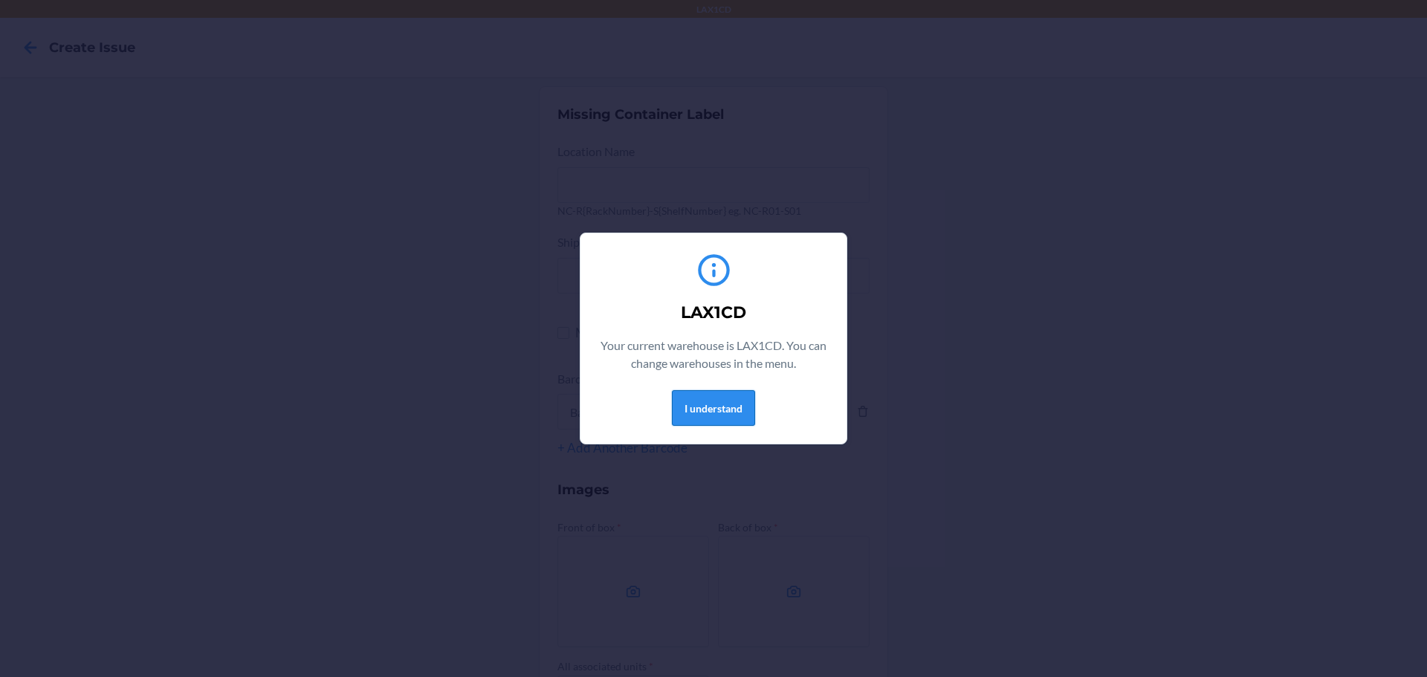
click at [702, 413] on button "I understand" at bounding box center [713, 408] width 83 height 36
